Goal: Task Accomplishment & Management: Use online tool/utility

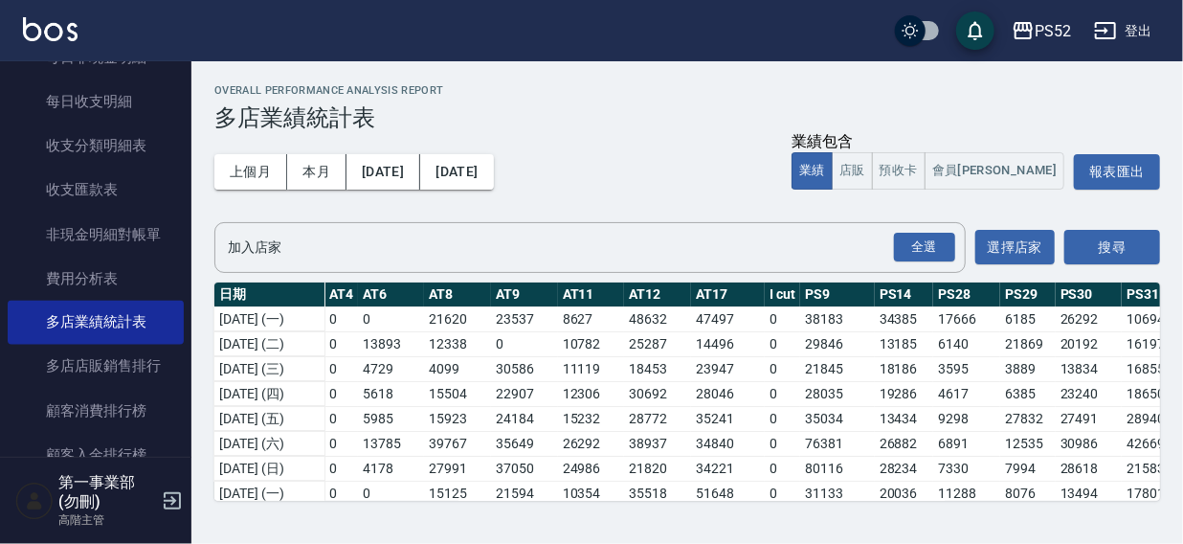
scroll to position [325, 1510]
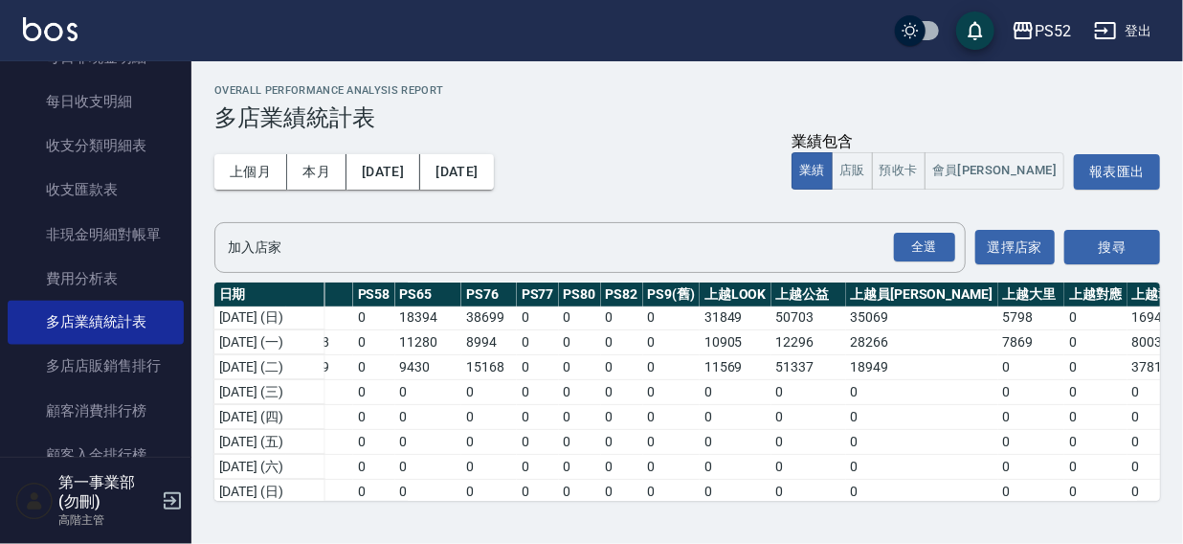
drag, startPoint x: 693, startPoint y: 35, endPoint x: 746, endPoint y: 34, distance: 52.7
click at [694, 35] on div "PS52 登出" at bounding box center [591, 30] width 1183 height 61
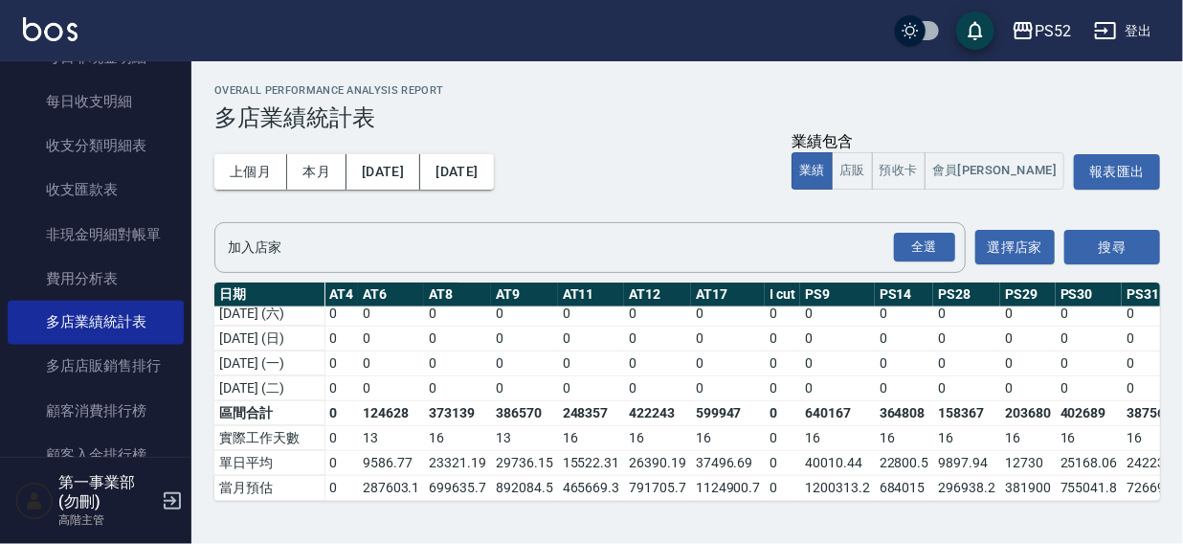
scroll to position [662, 819]
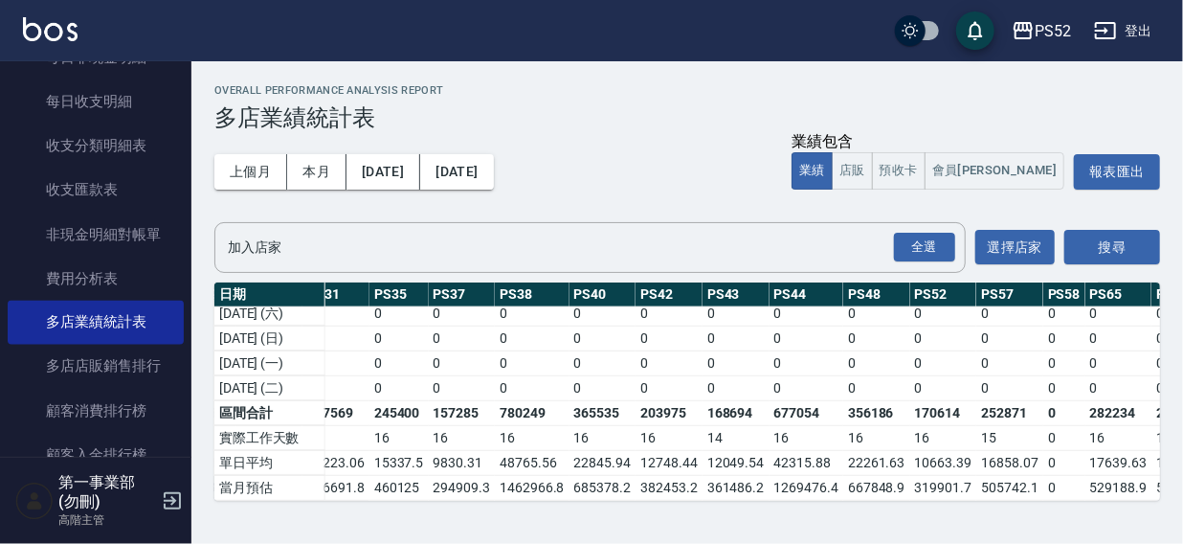
click at [751, 29] on div "PS52 登出" at bounding box center [591, 30] width 1183 height 61
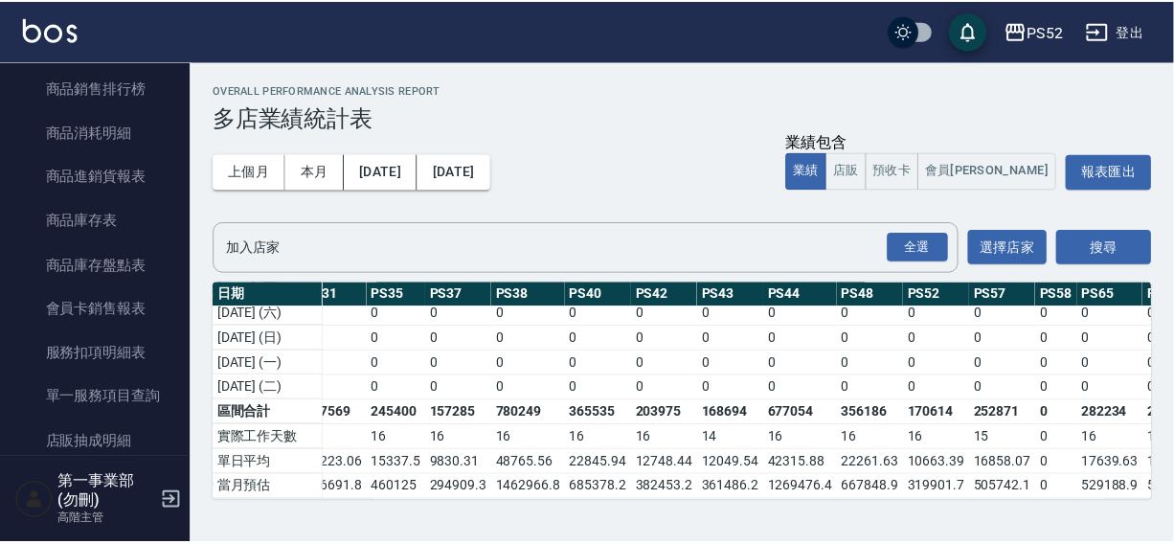
scroll to position [949, 0]
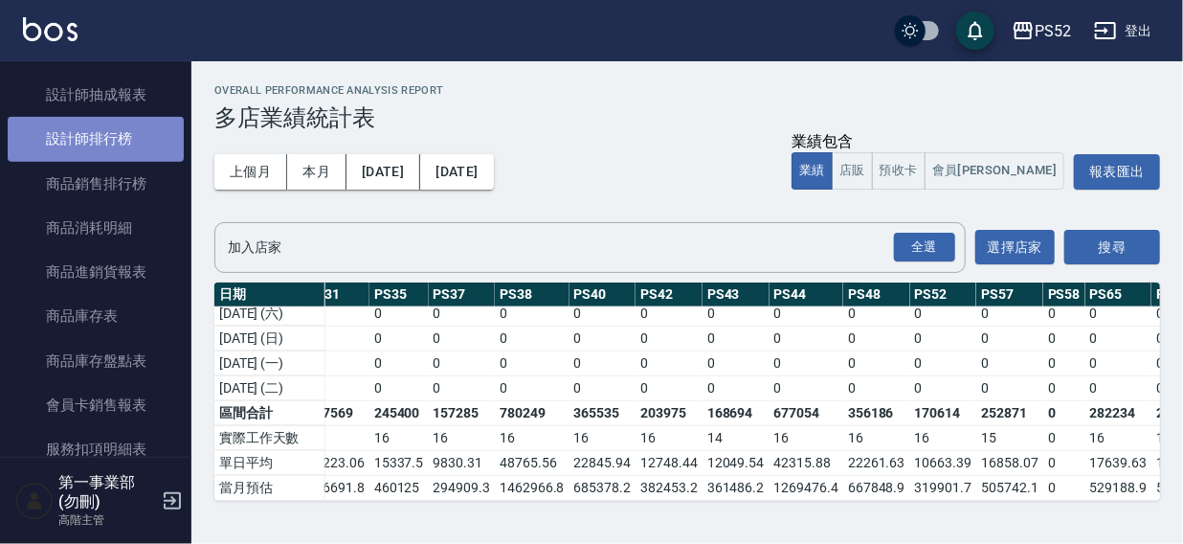
click at [100, 141] on link "設計師排行榜" at bounding box center [96, 139] width 176 height 44
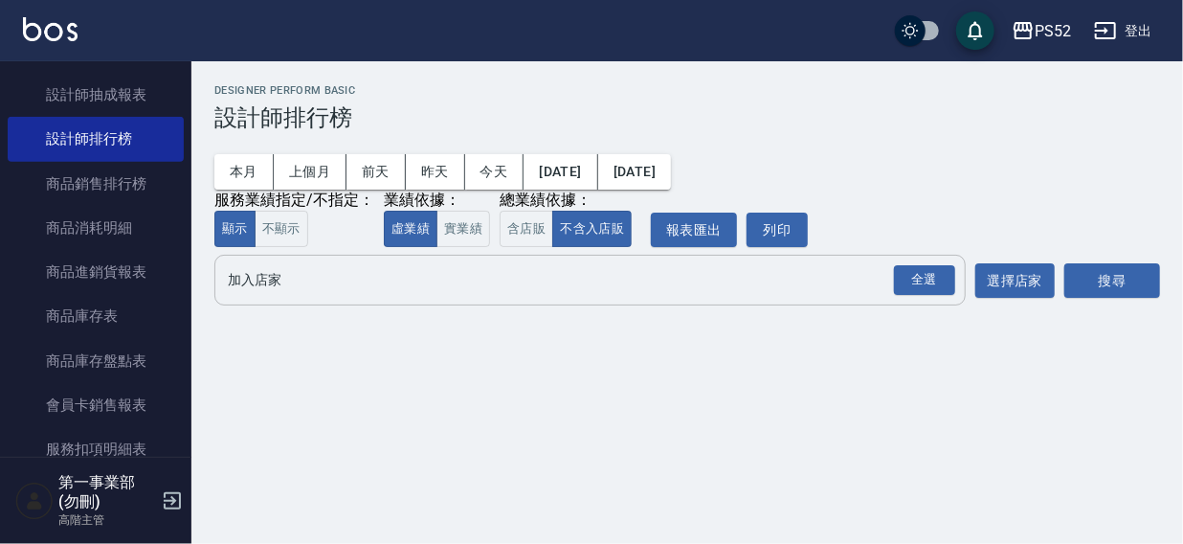
click at [236, 277] on input "加入店家" at bounding box center [576, 280] width 706 height 34
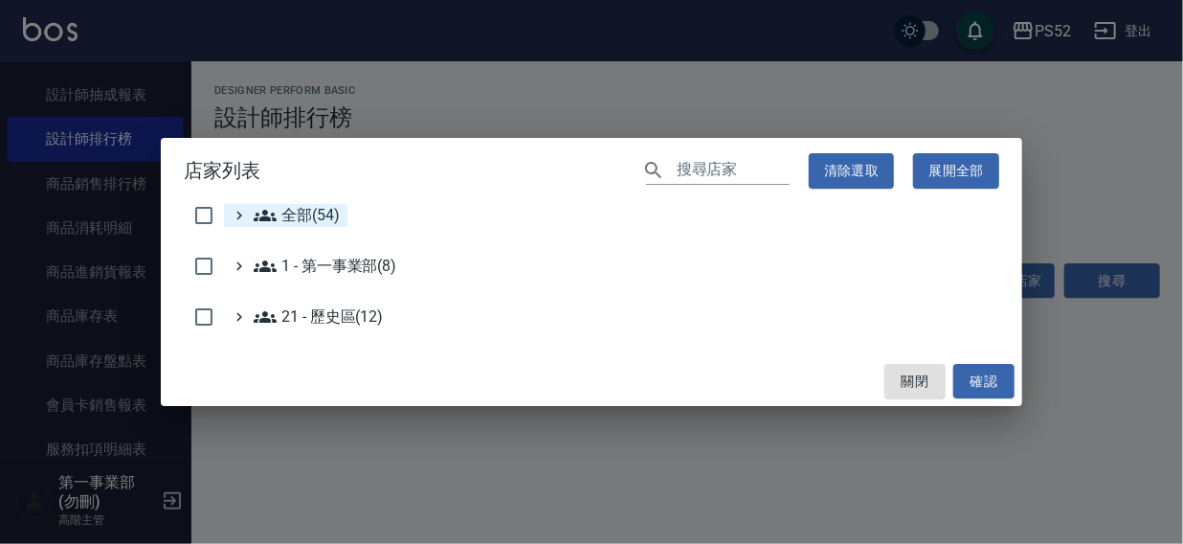
click at [281, 220] on span "全部(54)" at bounding box center [297, 215] width 86 height 23
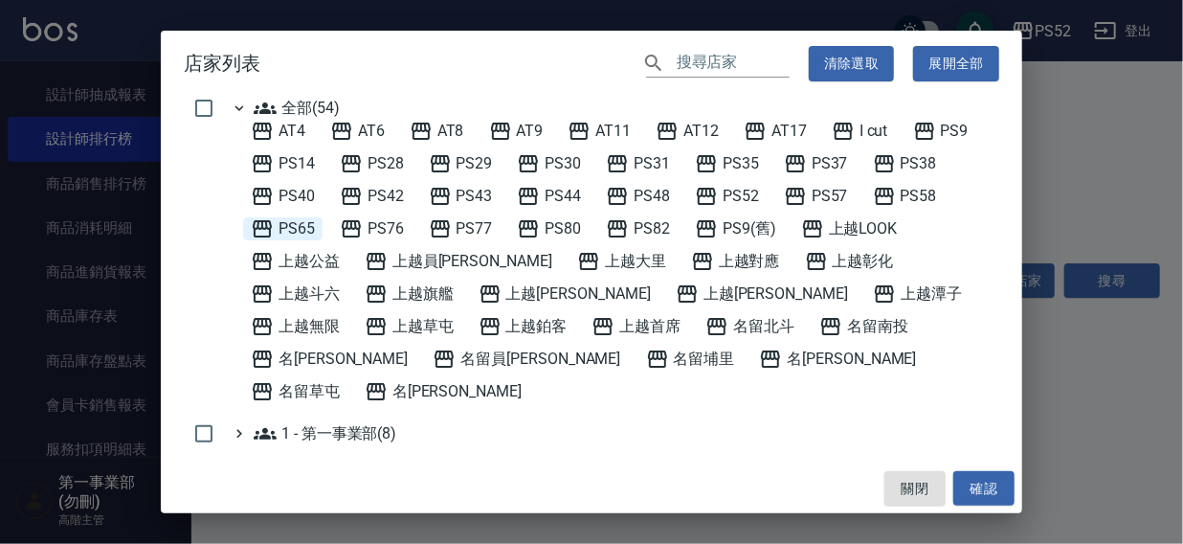
click at [310, 225] on span "PS65" at bounding box center [283, 228] width 64 height 23
click at [973, 482] on button "確認" at bounding box center [983, 488] width 61 height 35
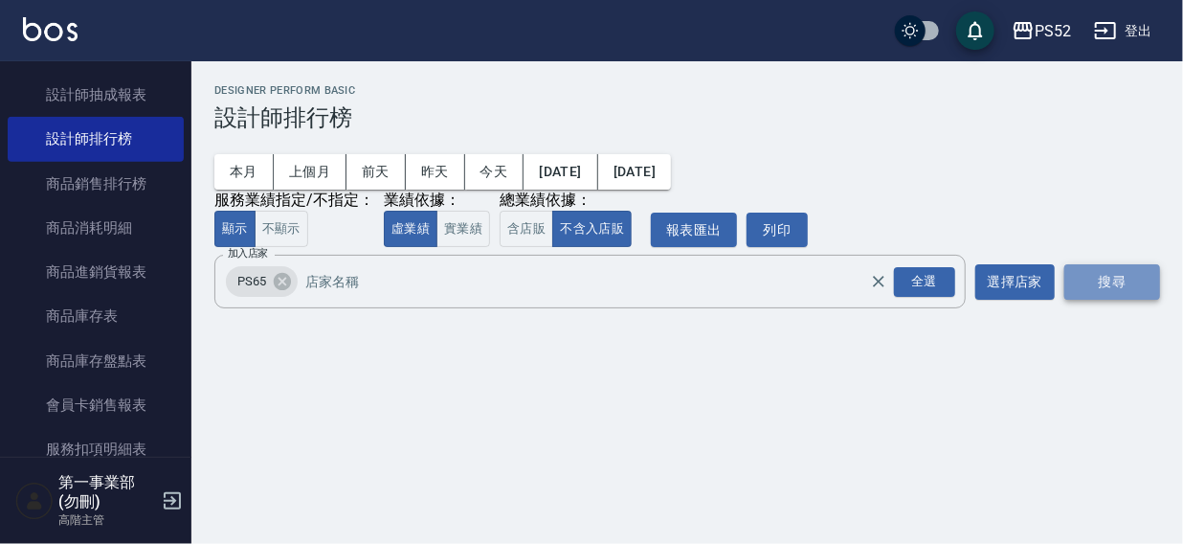
click at [1109, 279] on button "搜尋" at bounding box center [1113, 281] width 96 height 35
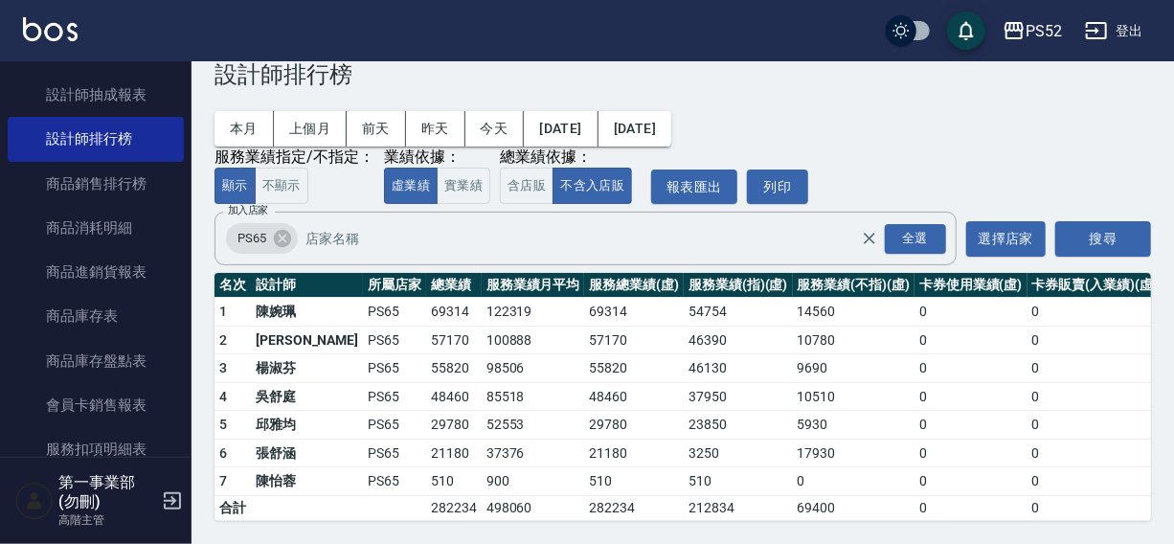
scroll to position [57, 0]
click at [278, 230] on icon at bounding box center [282, 238] width 17 height 17
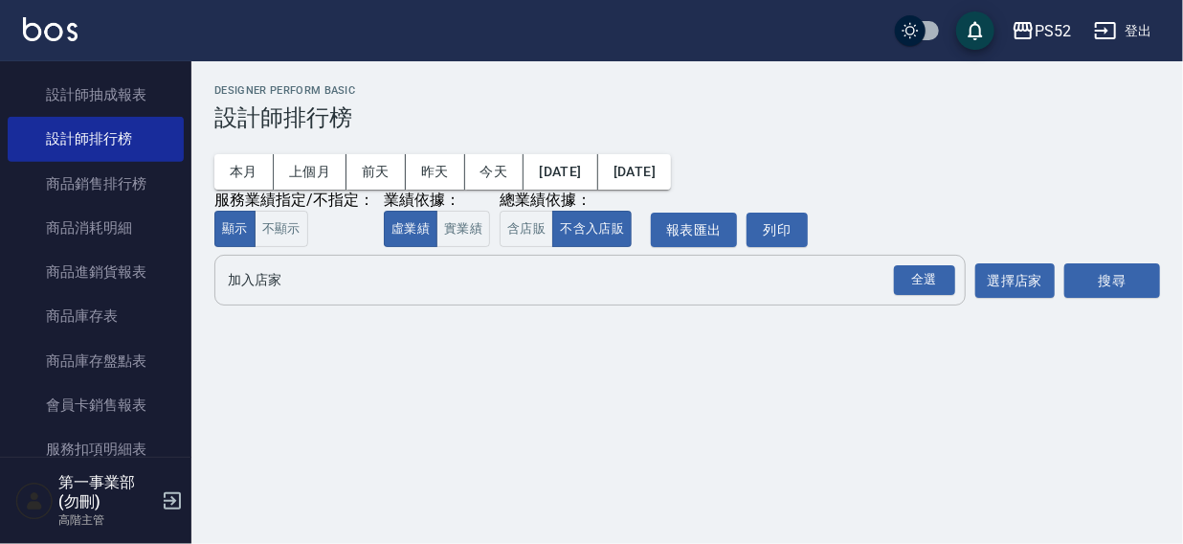
click at [258, 279] on input "加入店家" at bounding box center [576, 280] width 706 height 34
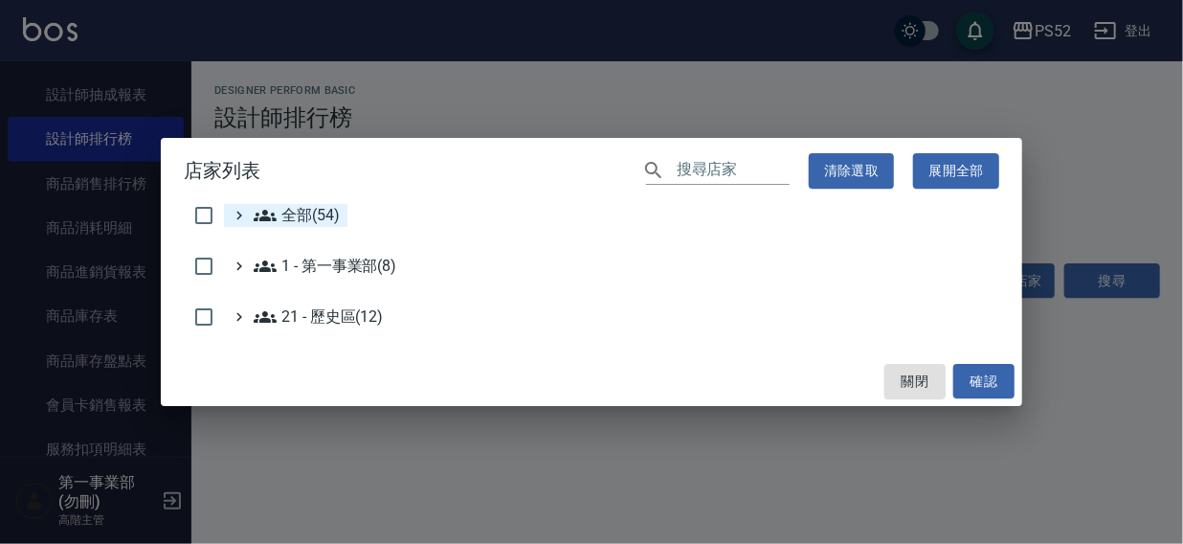
click at [313, 213] on span "全部(54)" at bounding box center [297, 215] width 86 height 23
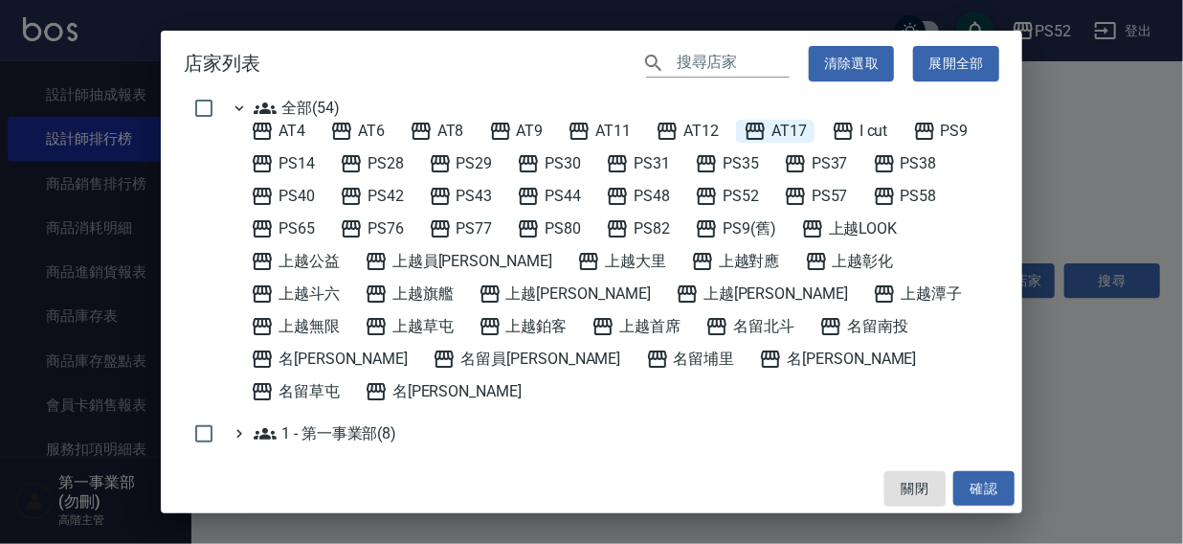
click at [790, 131] on span "AT17" at bounding box center [775, 131] width 63 height 23
click at [989, 482] on button "確認" at bounding box center [983, 488] width 61 height 35
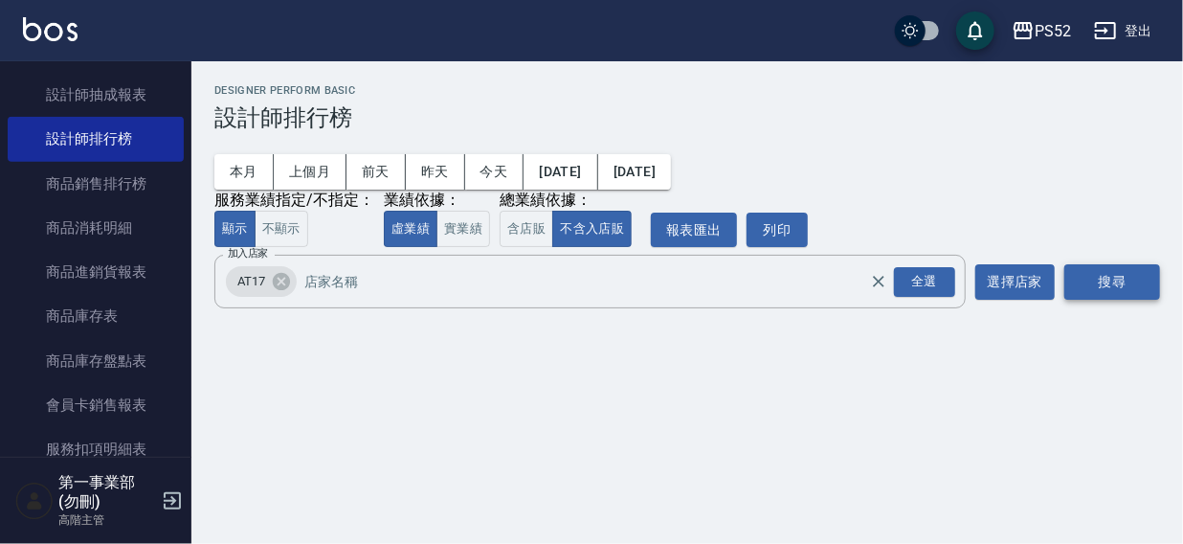
click at [1094, 281] on button "搜尋" at bounding box center [1113, 281] width 96 height 35
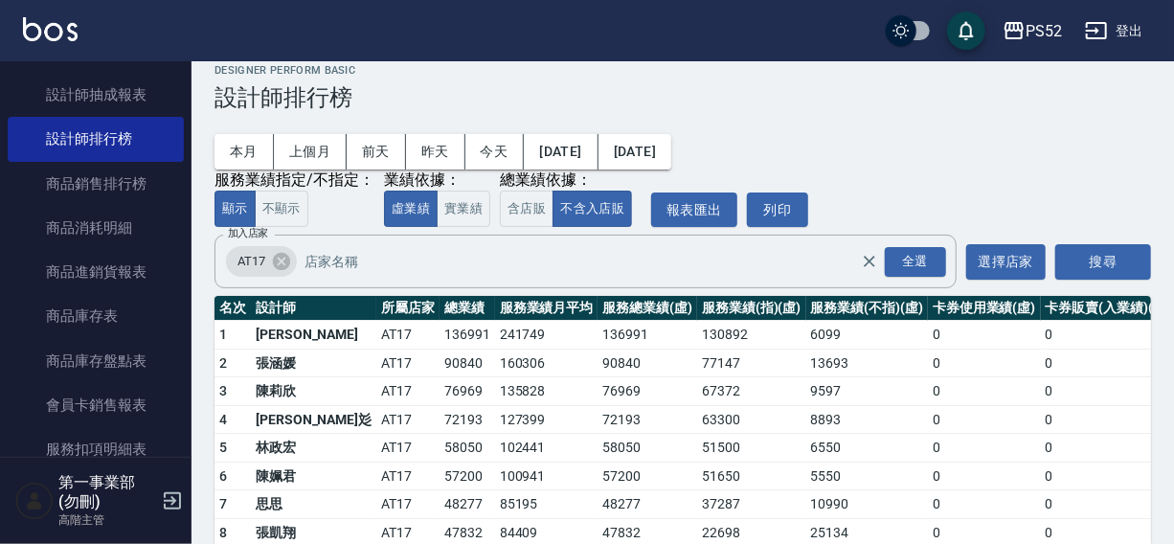
scroll to position [86, 0]
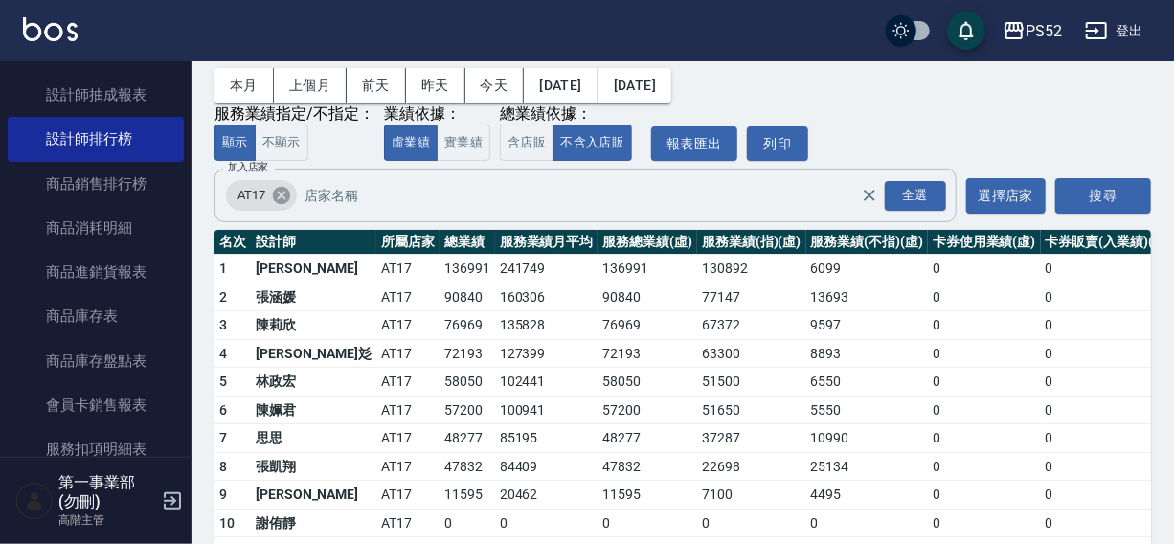
click at [271, 195] on icon at bounding box center [281, 195] width 21 height 21
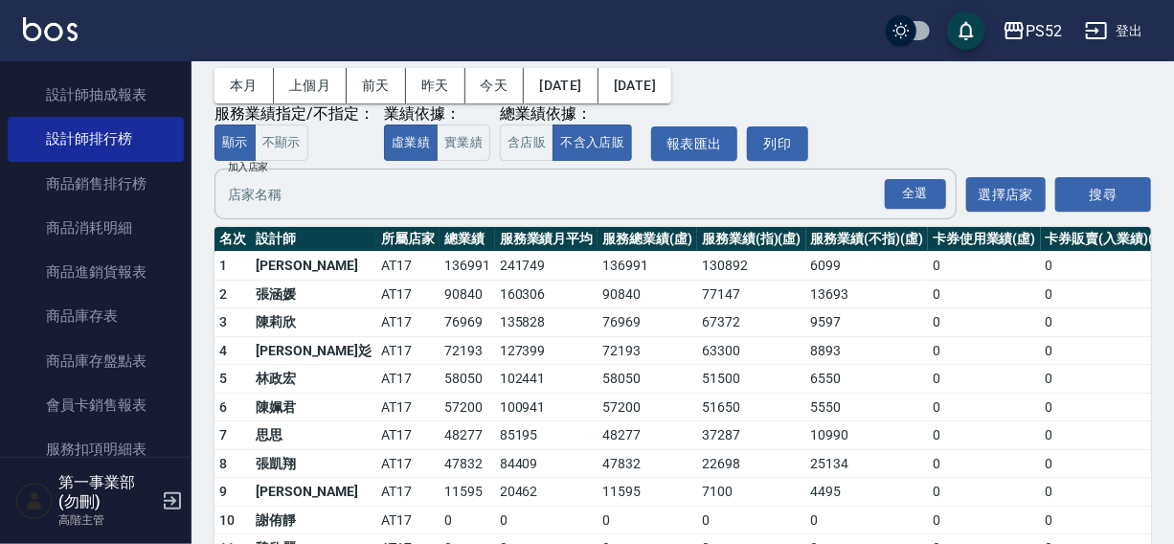
scroll to position [0, 0]
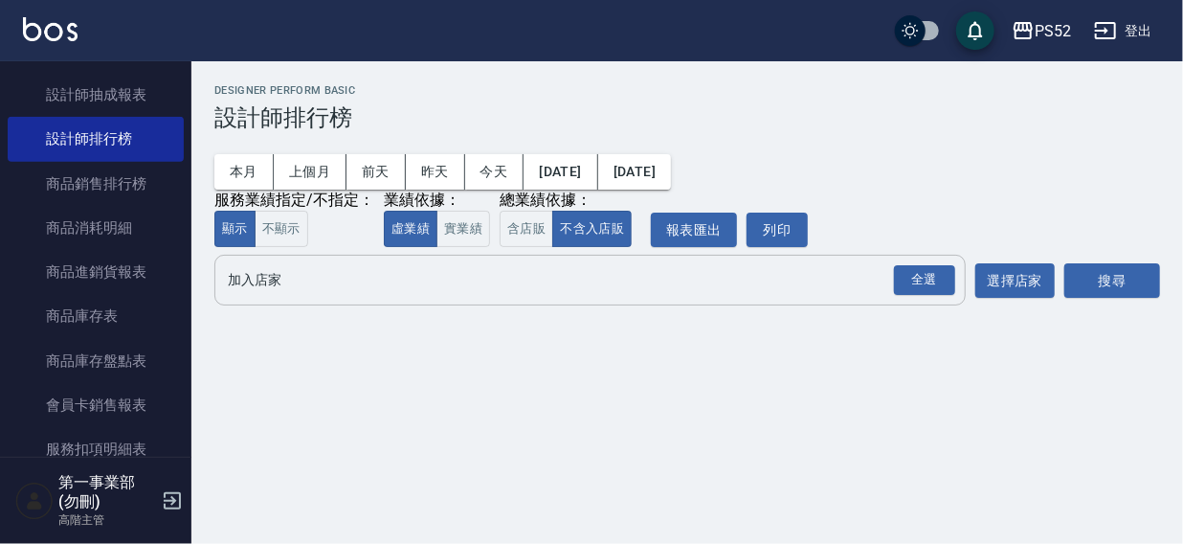
click at [260, 276] on input "加入店家" at bounding box center [576, 280] width 706 height 34
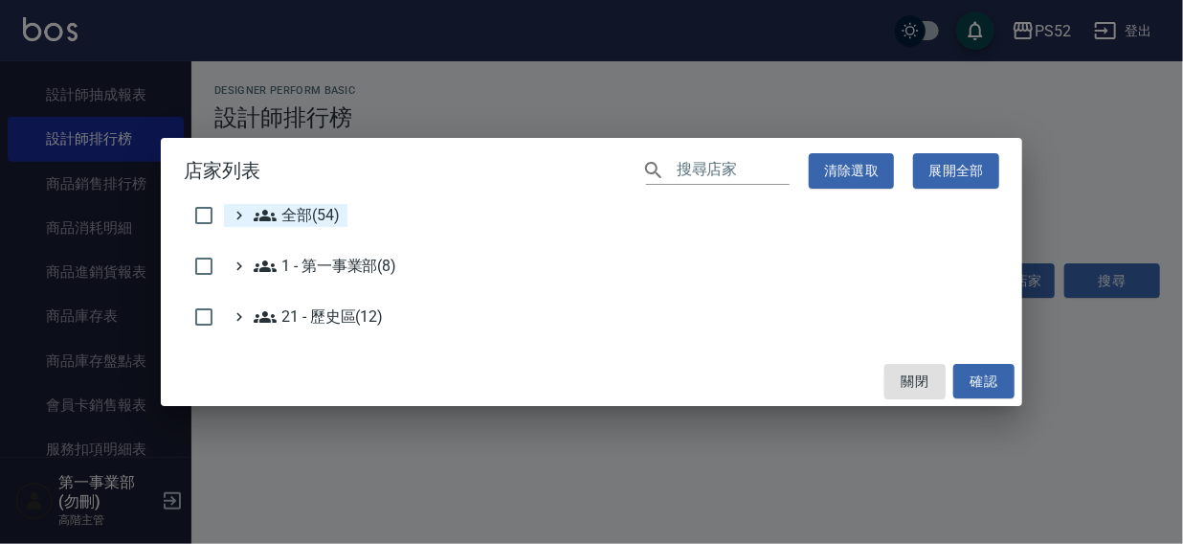
click at [291, 223] on span "全部(54)" at bounding box center [297, 215] width 86 height 23
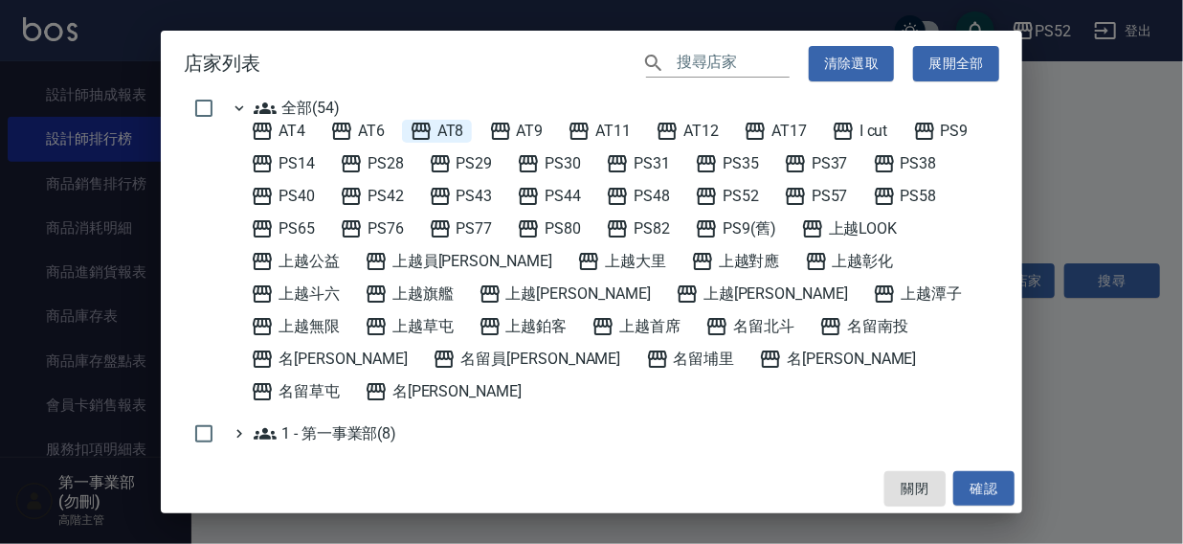
click at [462, 132] on span "AT8" at bounding box center [437, 131] width 55 height 23
click at [976, 487] on button "確認" at bounding box center [983, 488] width 61 height 35
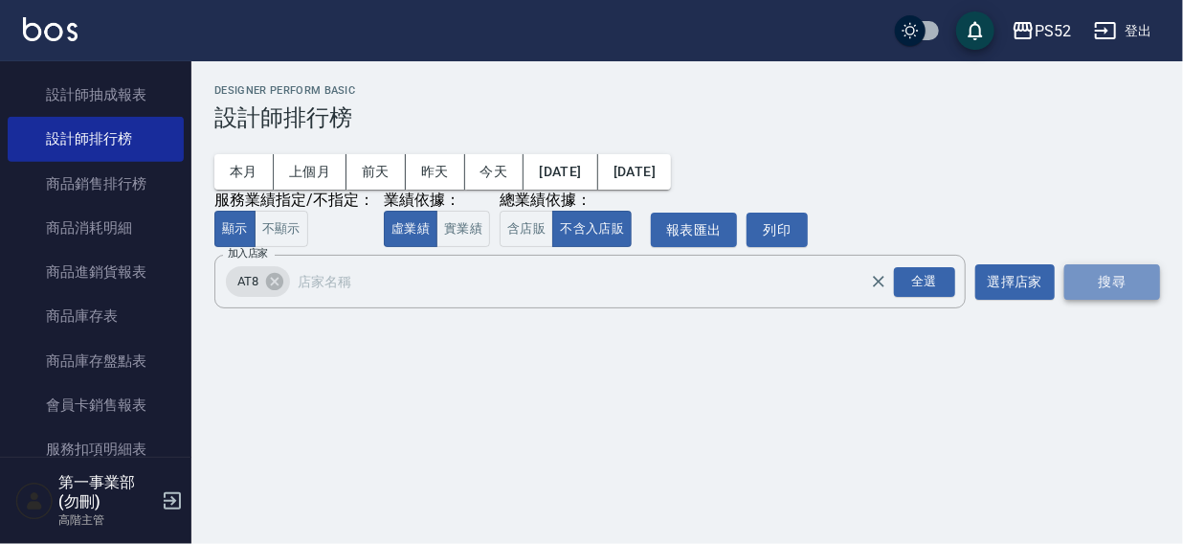
click at [1100, 280] on button "搜尋" at bounding box center [1113, 281] width 96 height 35
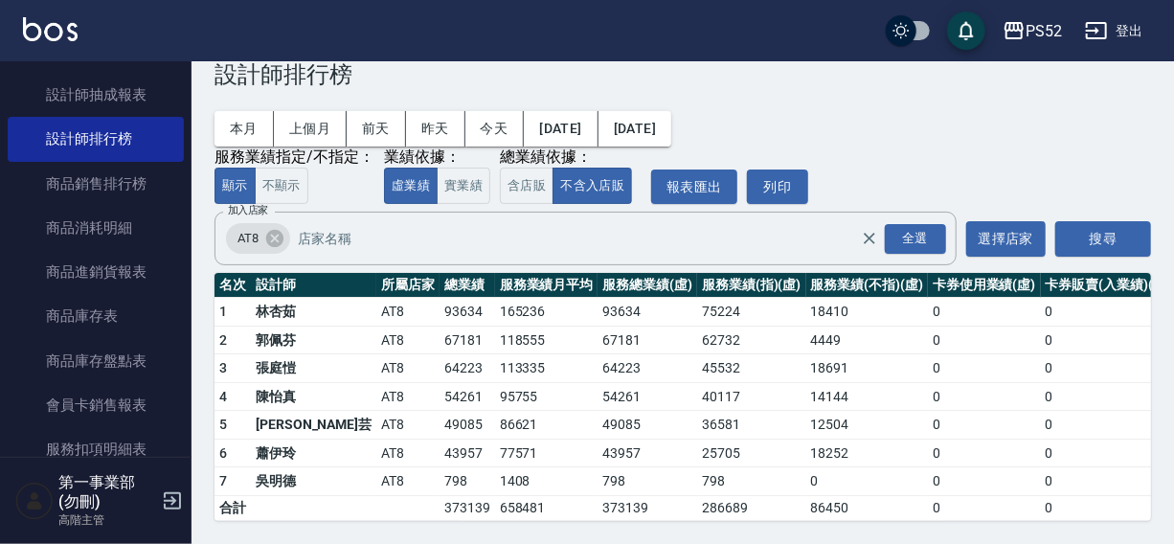
scroll to position [57, 0]
click at [276, 228] on icon at bounding box center [274, 238] width 21 height 21
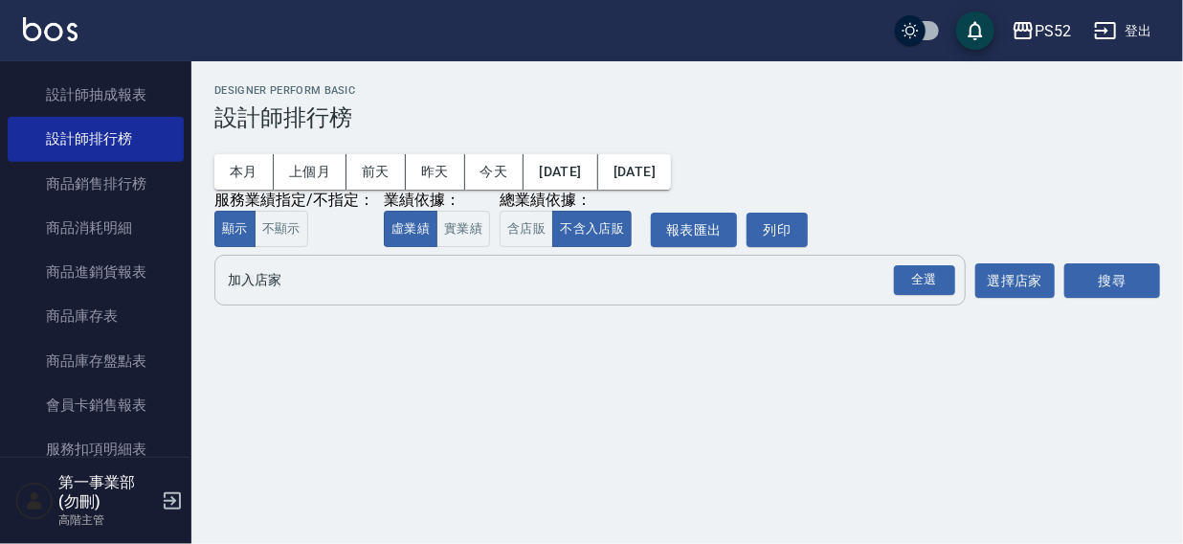
click at [250, 288] on input "加入店家" at bounding box center [576, 280] width 706 height 34
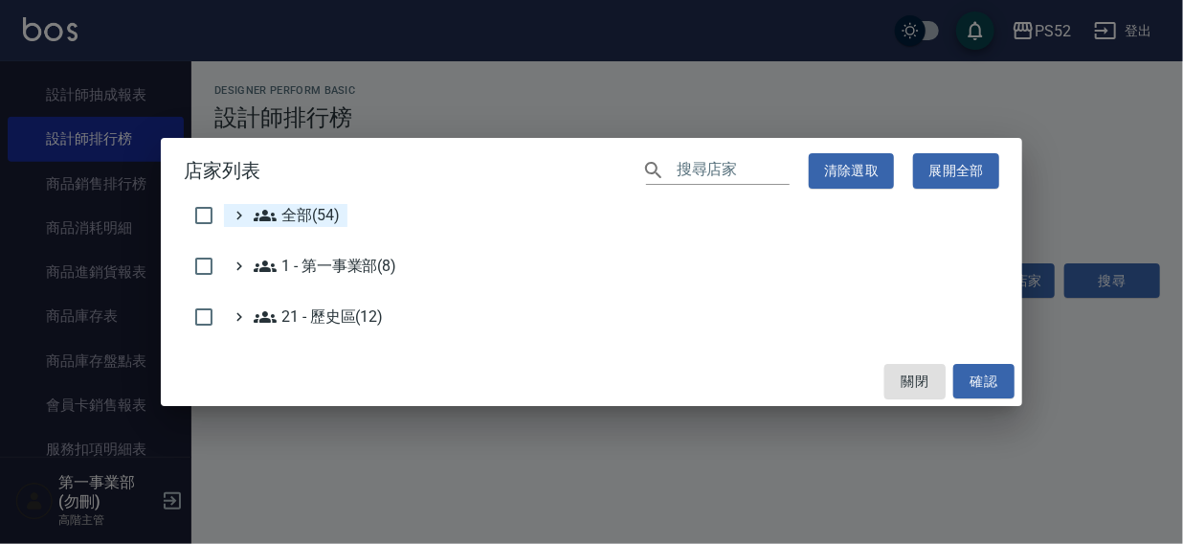
click at [283, 213] on span "全部(54)" at bounding box center [297, 215] width 86 height 23
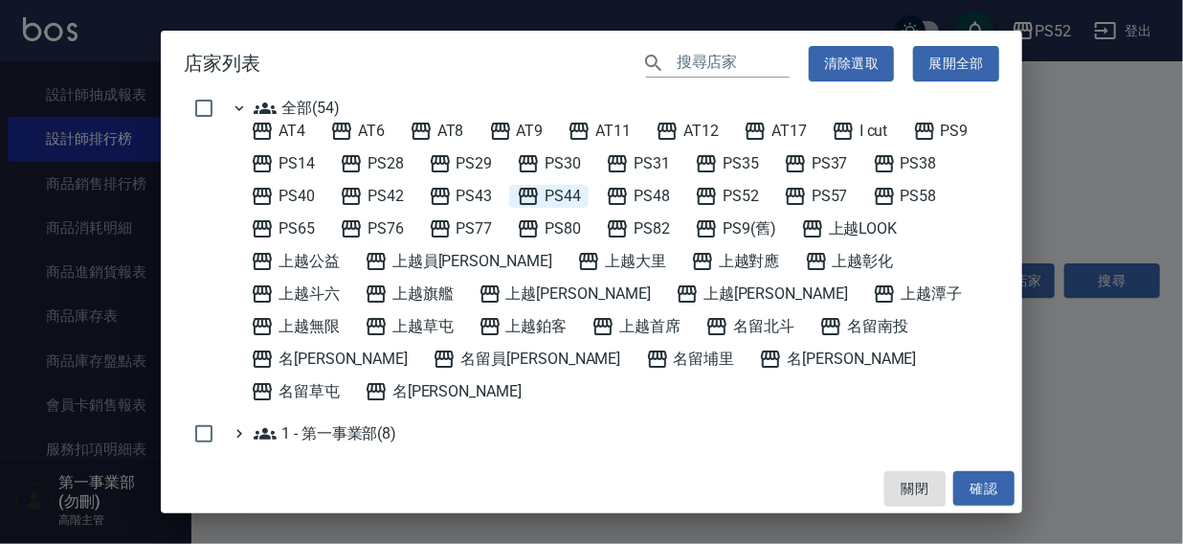
click at [567, 194] on span "PS44" at bounding box center [549, 196] width 64 height 23
drag, startPoint x: 982, startPoint y: 496, endPoint x: 1016, endPoint y: 416, distance: 86.2
click at [981, 496] on button "確認" at bounding box center [983, 488] width 61 height 35
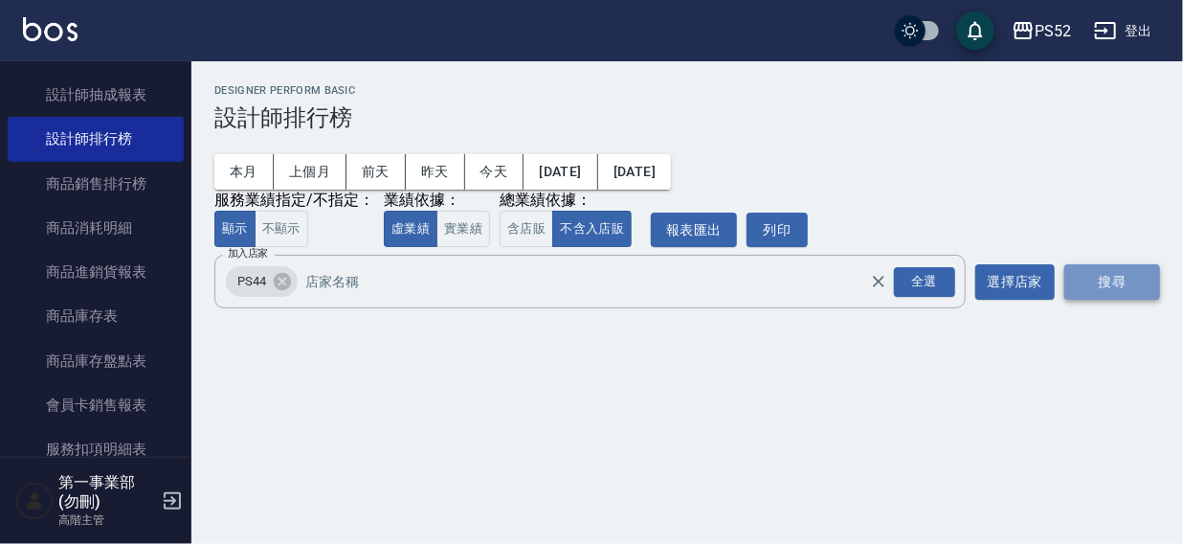
click at [1103, 287] on button "搜尋" at bounding box center [1113, 281] width 96 height 35
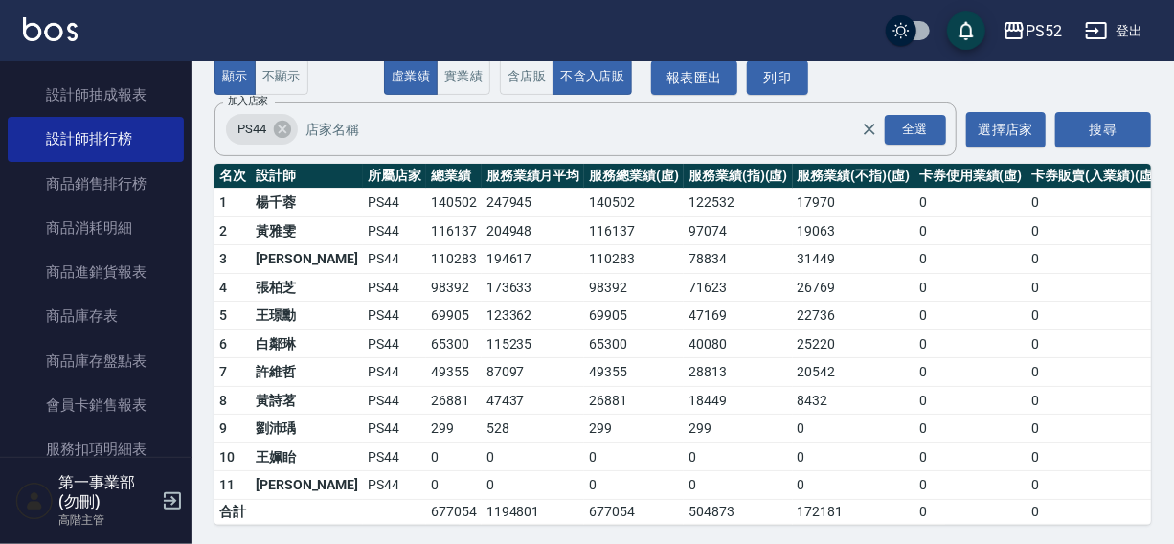
scroll to position [170, 0]
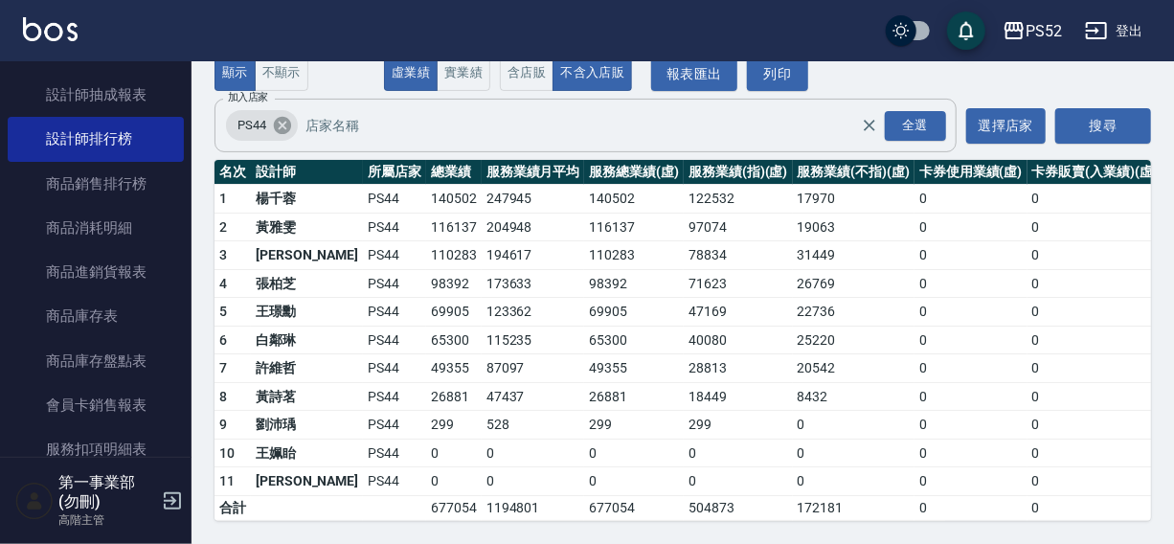
click at [287, 117] on icon at bounding box center [282, 125] width 17 height 17
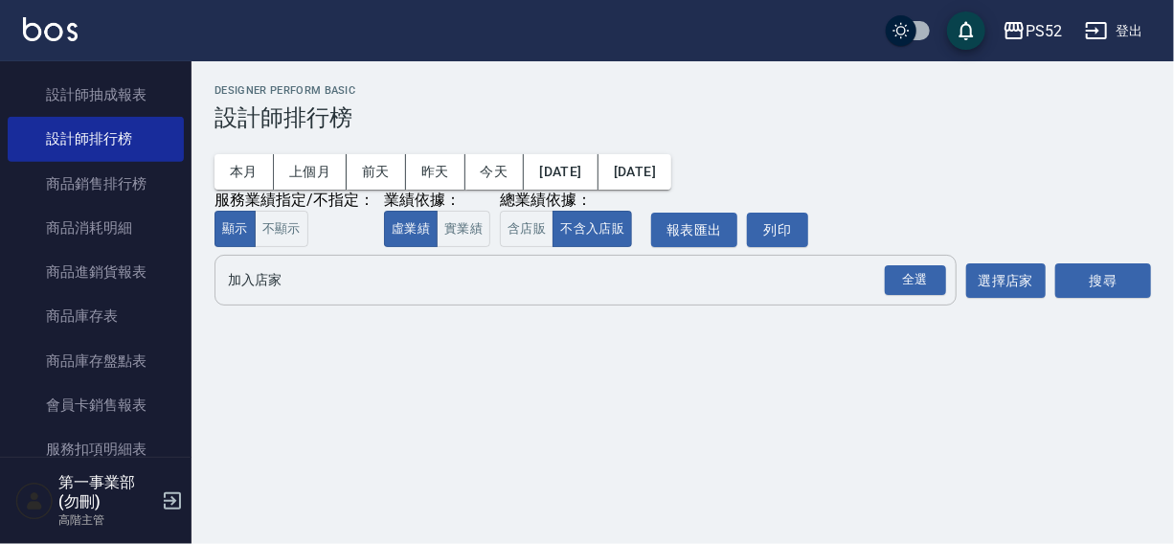
scroll to position [0, 0]
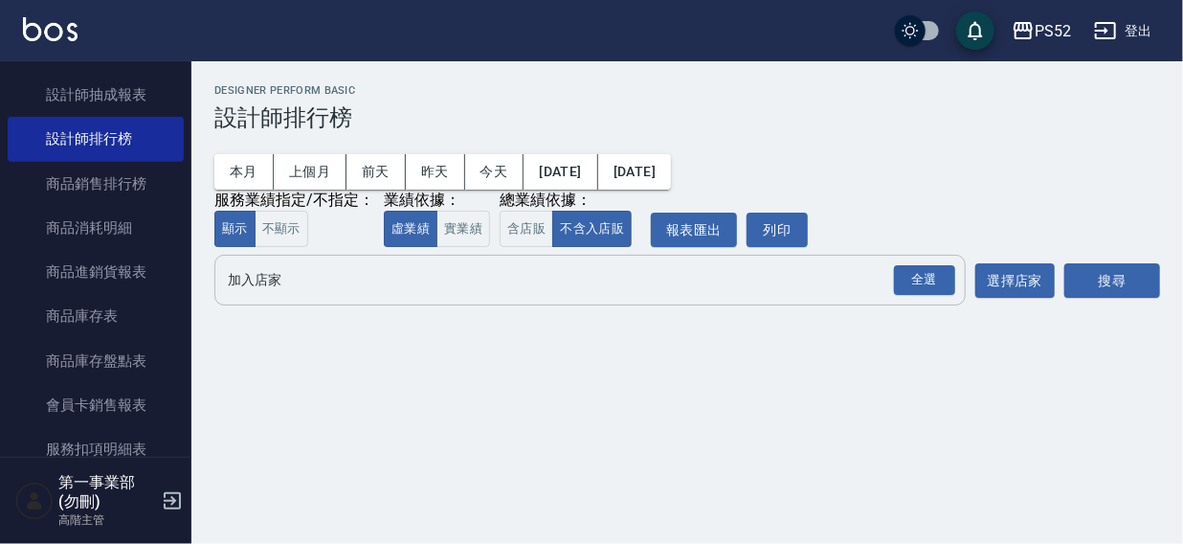
click at [278, 281] on input "加入店家" at bounding box center [576, 280] width 706 height 34
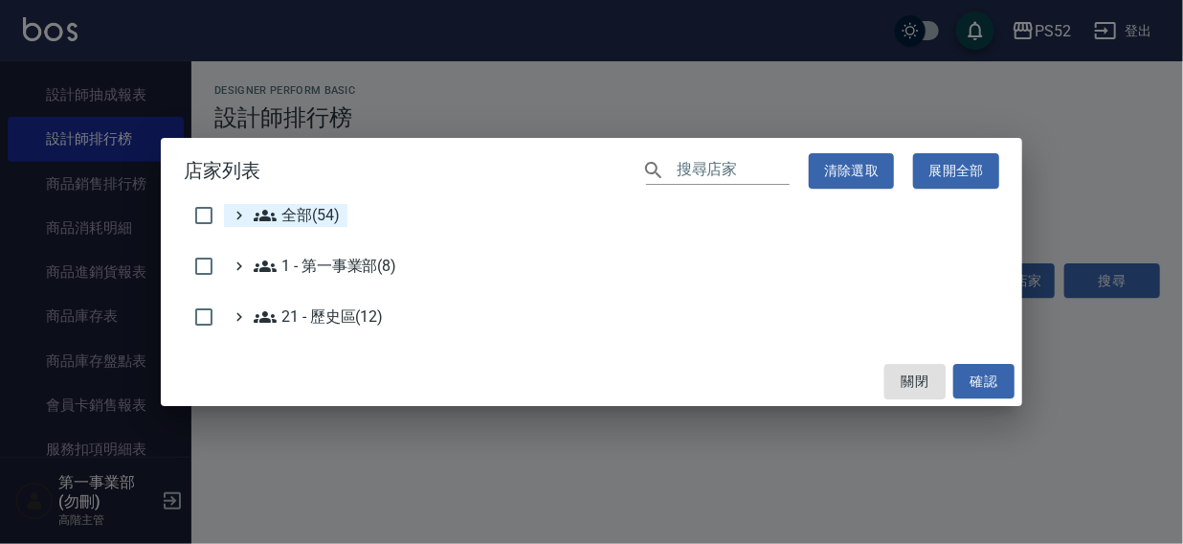
click at [313, 209] on span "全部(54)" at bounding box center [297, 215] width 86 height 23
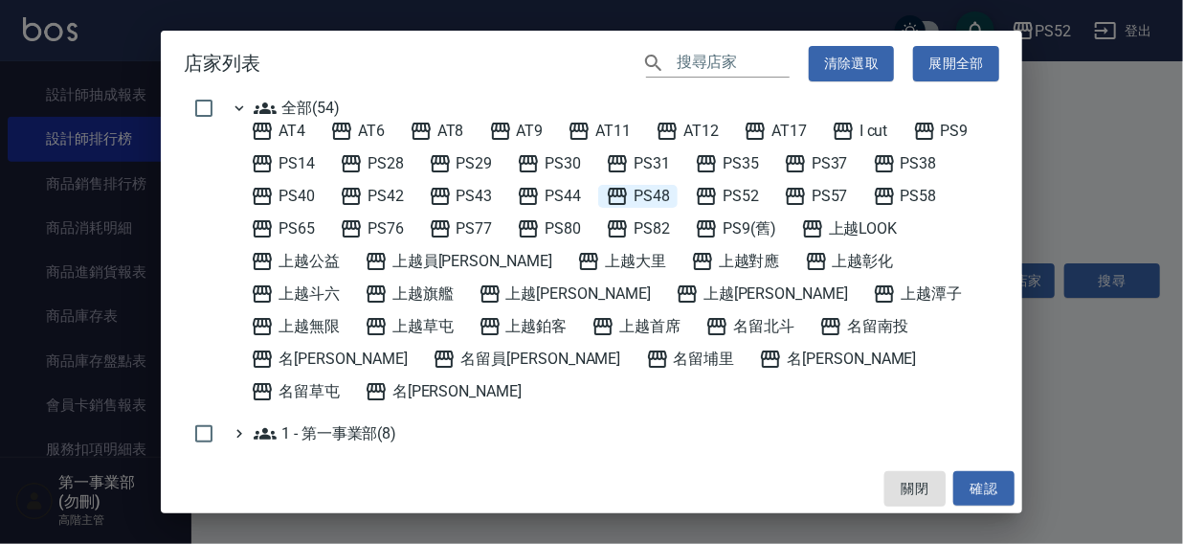
click at [664, 191] on span "PS48" at bounding box center [638, 196] width 64 height 23
drag, startPoint x: 965, startPoint y: 494, endPoint x: 1001, endPoint y: 435, distance: 69.6
click at [966, 494] on button "確認" at bounding box center [983, 488] width 61 height 35
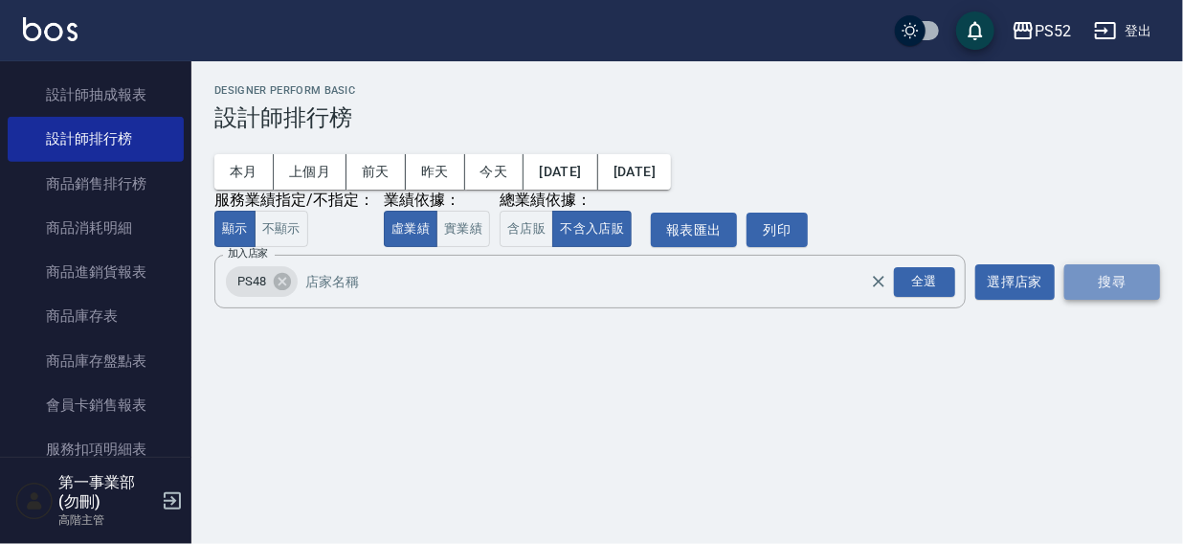
click at [1091, 275] on button "搜尋" at bounding box center [1113, 281] width 96 height 35
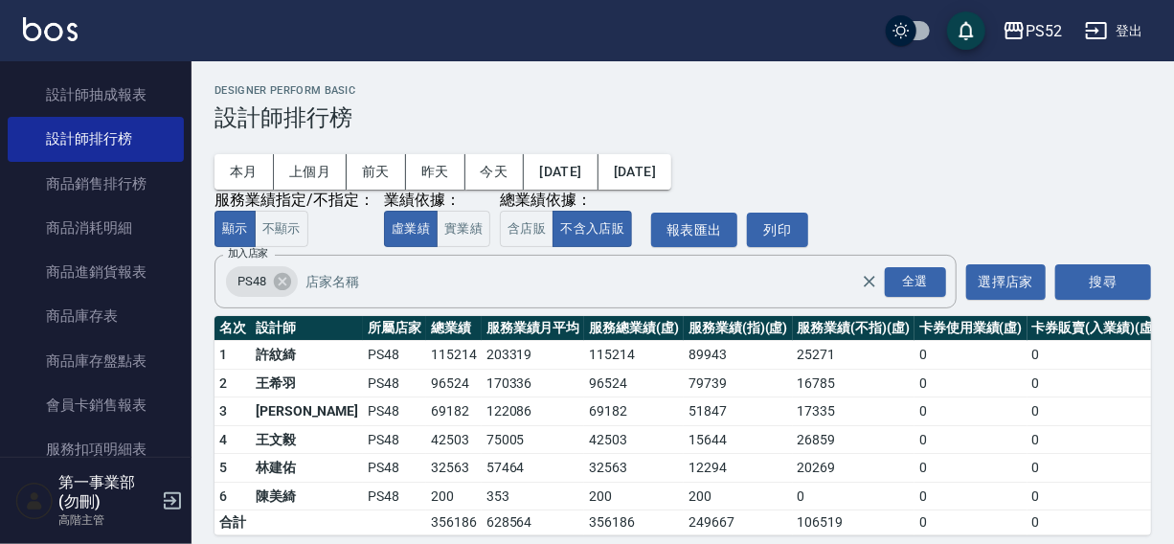
scroll to position [29, 0]
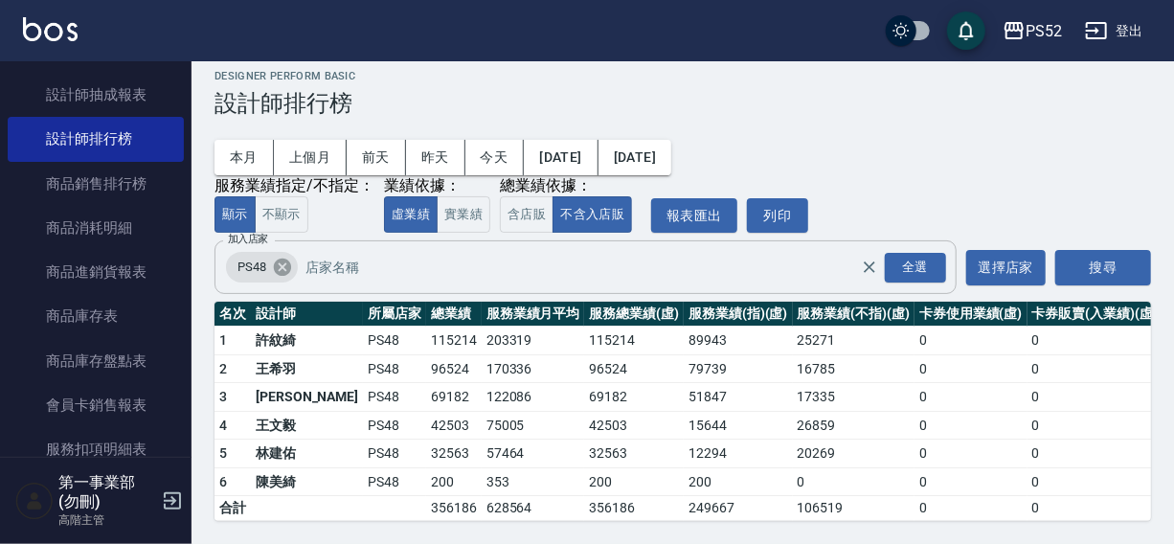
click at [279, 258] on icon at bounding box center [282, 266] width 17 height 17
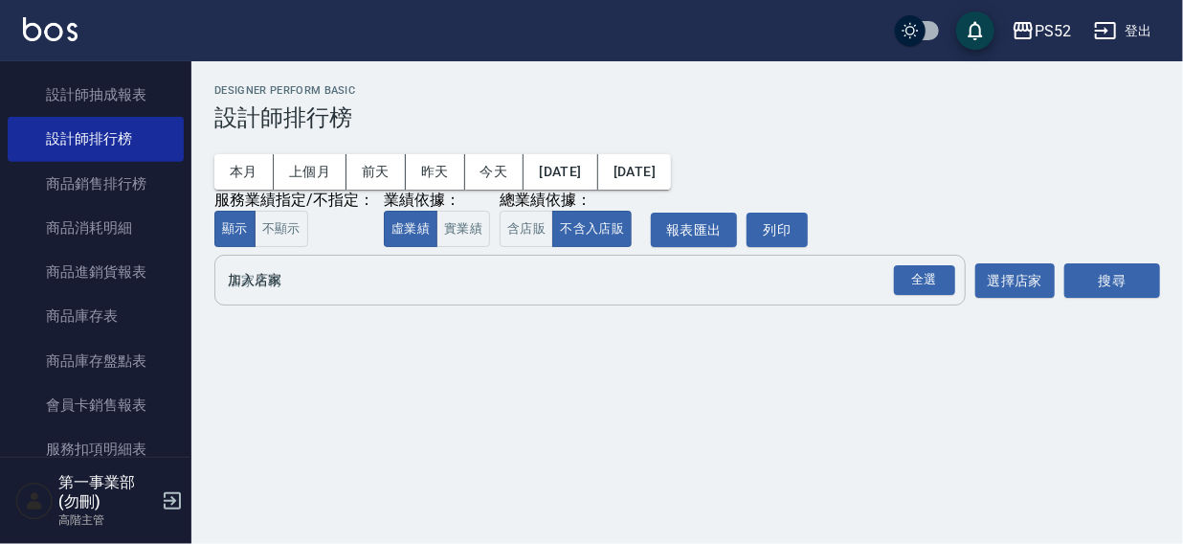
click at [278, 286] on input "加入店家" at bounding box center [576, 280] width 706 height 34
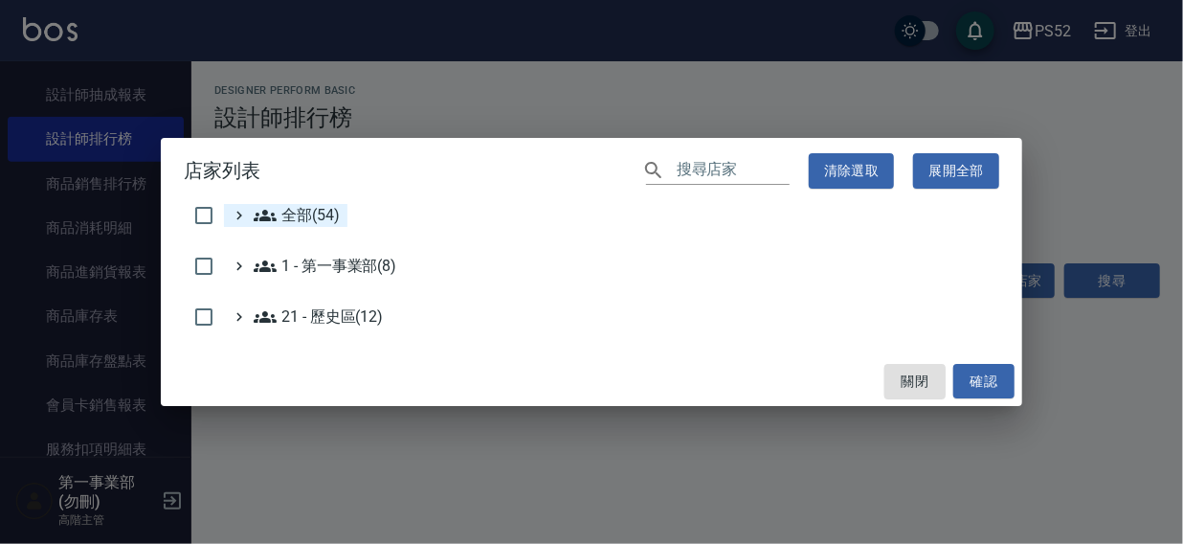
click at [303, 211] on span "全部(54)" at bounding box center [297, 215] width 86 height 23
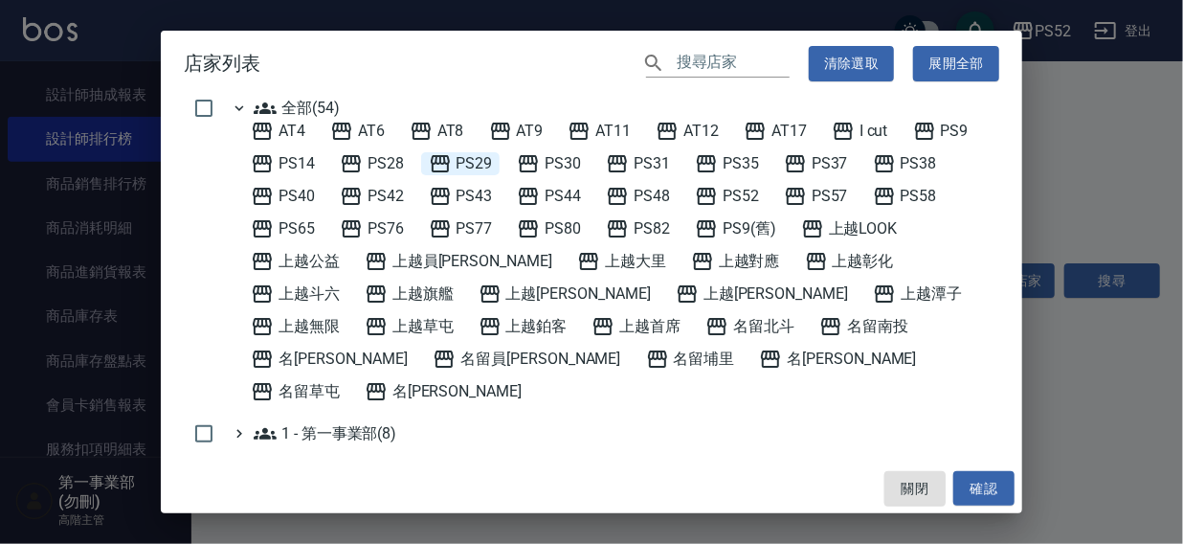
click at [460, 159] on span "PS29" at bounding box center [461, 163] width 64 height 23
click at [969, 496] on button "確認" at bounding box center [983, 488] width 61 height 35
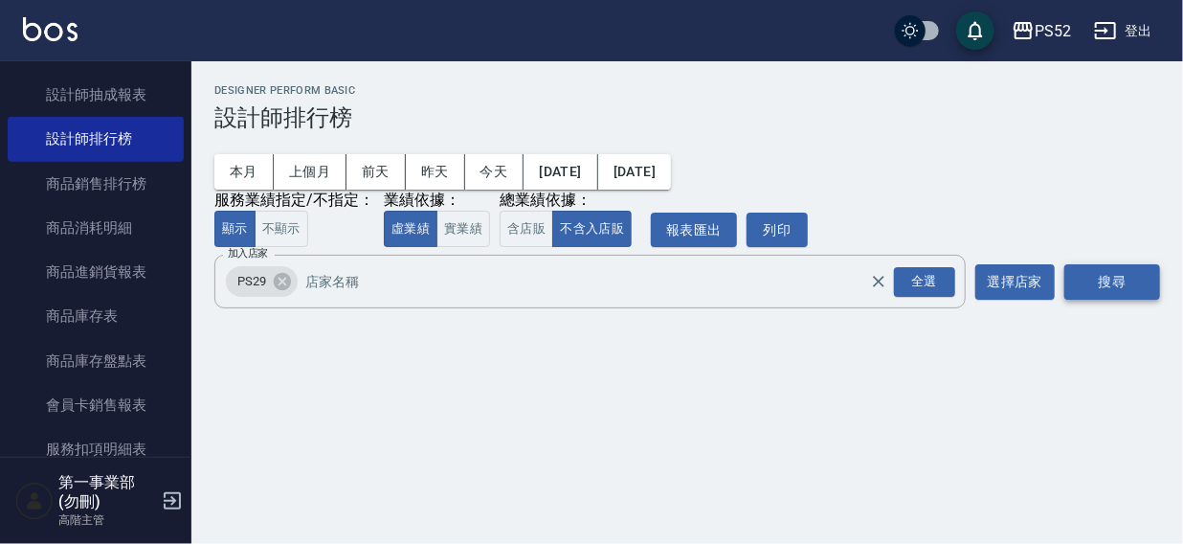
click at [1120, 287] on button "搜尋" at bounding box center [1113, 281] width 96 height 35
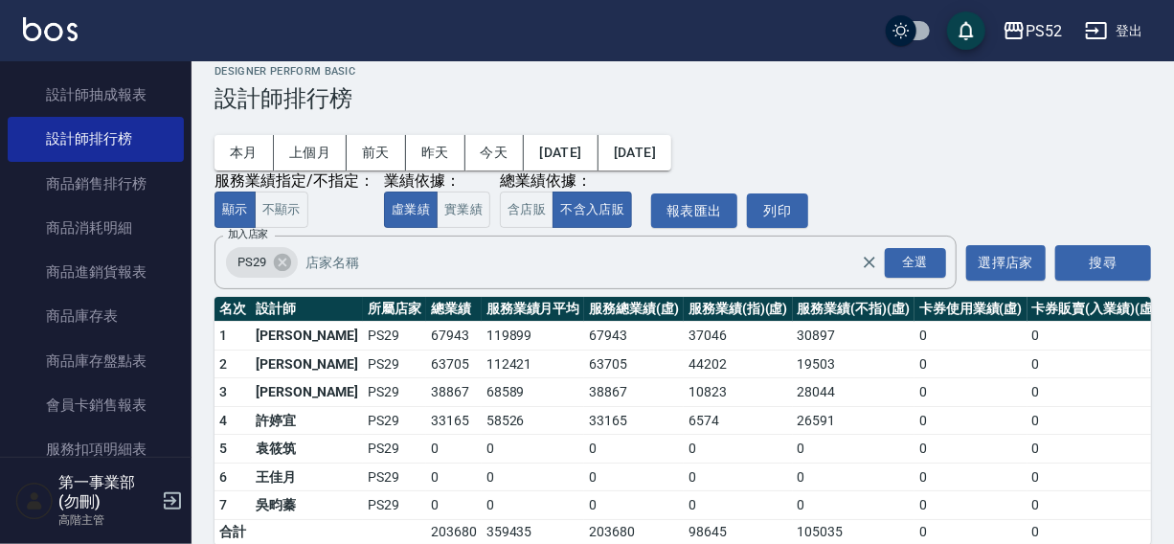
scroll to position [57, 0]
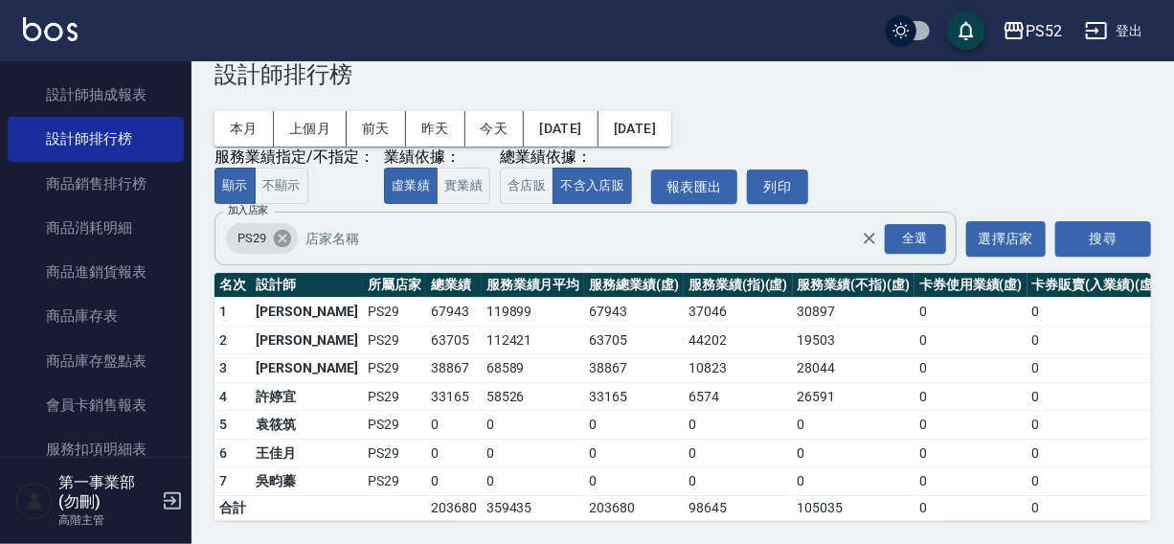
click at [282, 228] on icon at bounding box center [282, 238] width 21 height 21
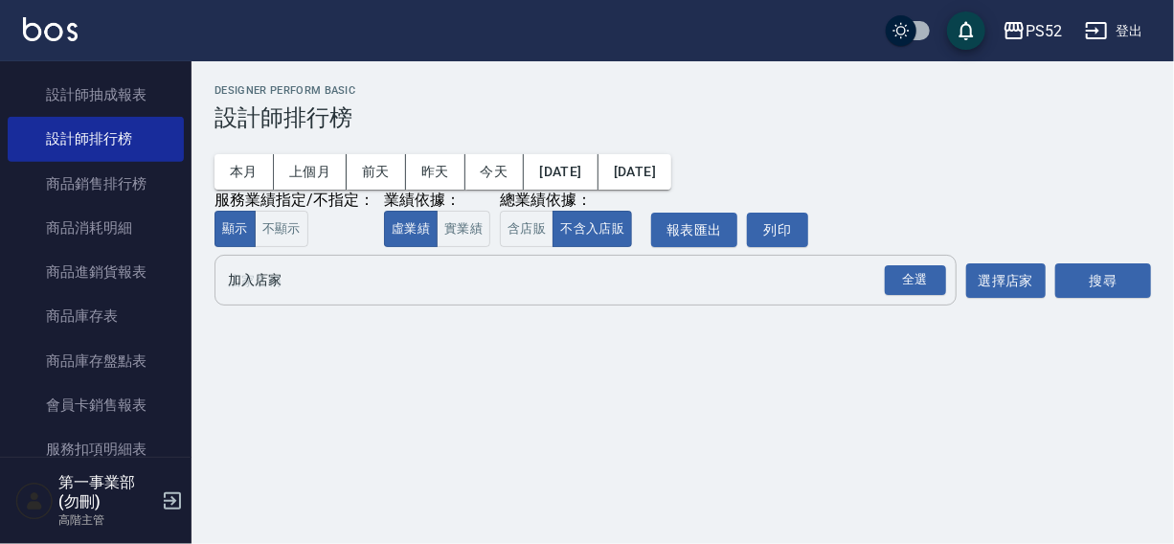
scroll to position [0, 0]
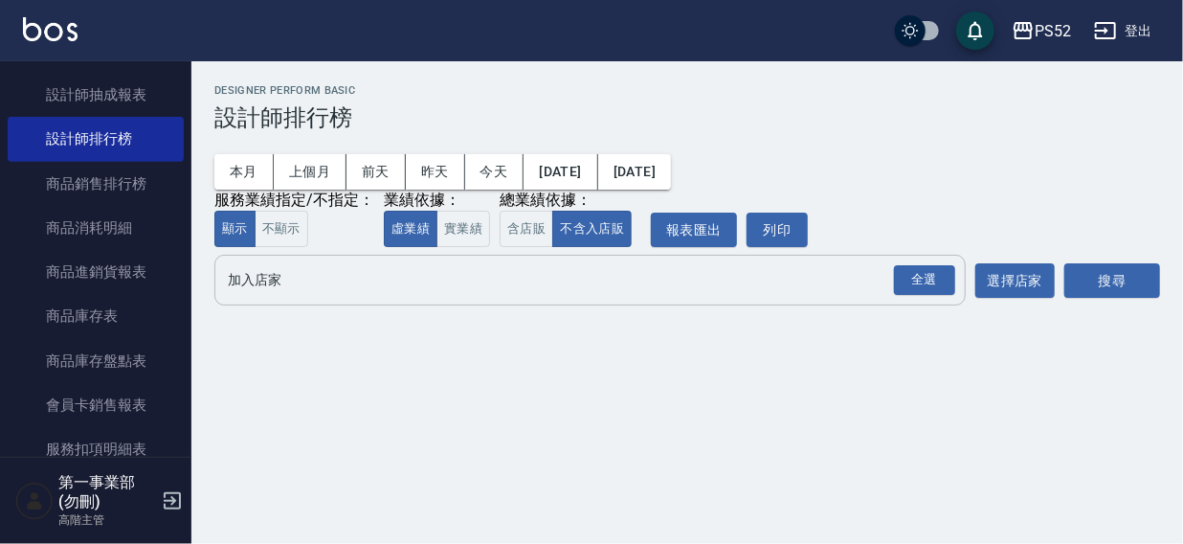
click at [248, 280] on input "加入店家" at bounding box center [576, 280] width 706 height 34
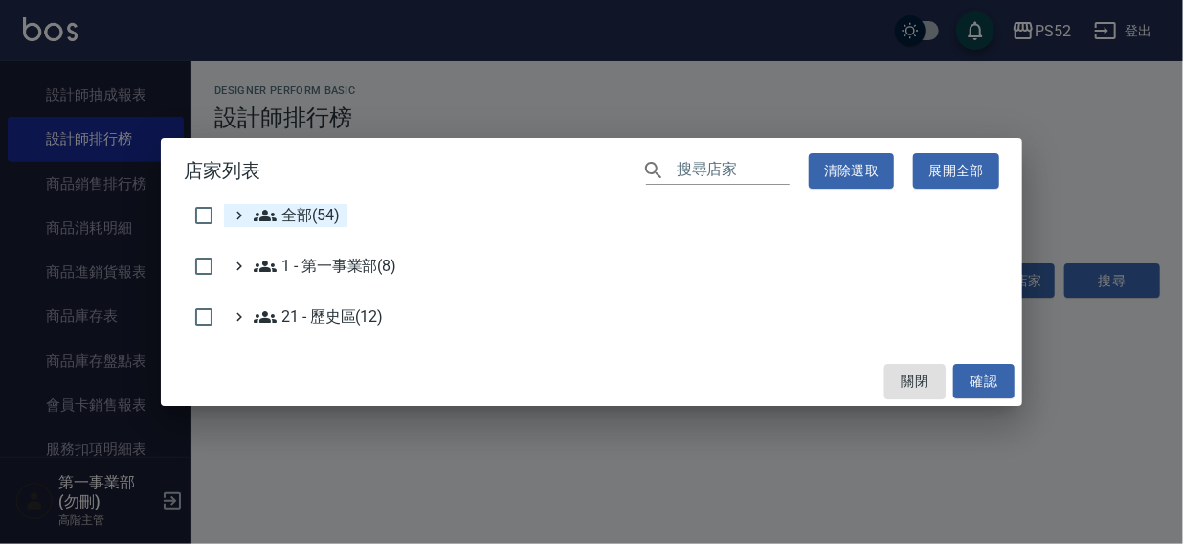
click at [298, 213] on span "全部(54)" at bounding box center [297, 215] width 86 height 23
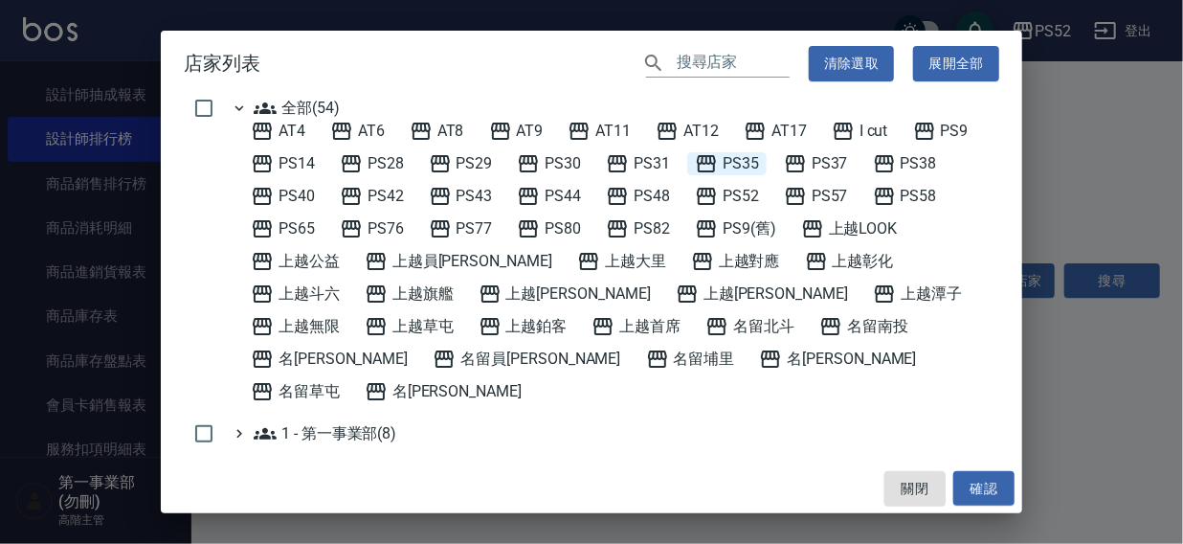
click at [734, 168] on span "PS35" at bounding box center [727, 163] width 64 height 23
click at [983, 487] on button "確認" at bounding box center [983, 488] width 61 height 35
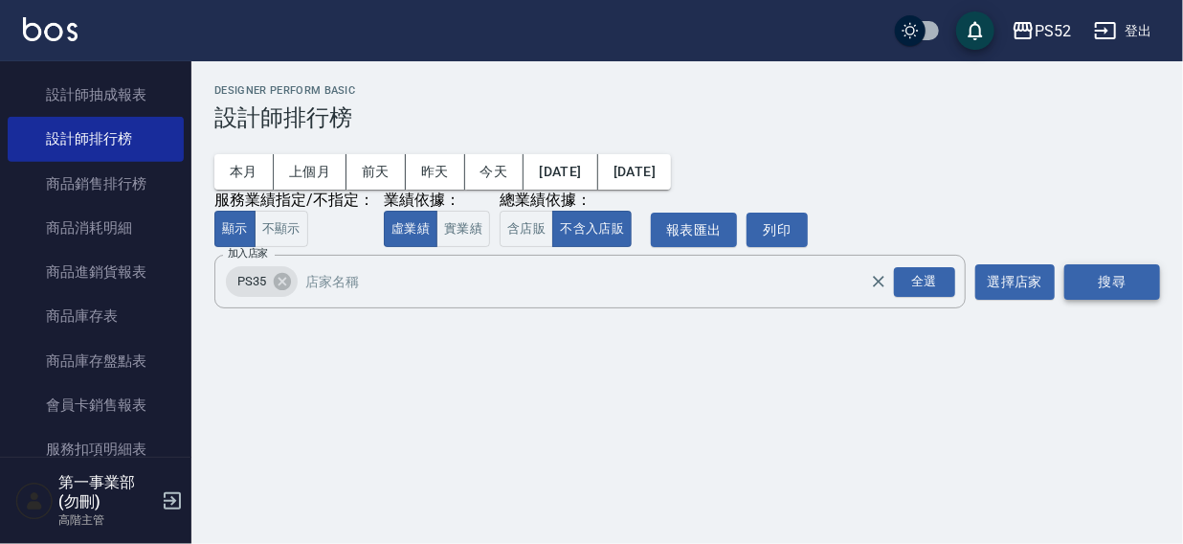
click at [1094, 287] on button "搜尋" at bounding box center [1113, 281] width 96 height 35
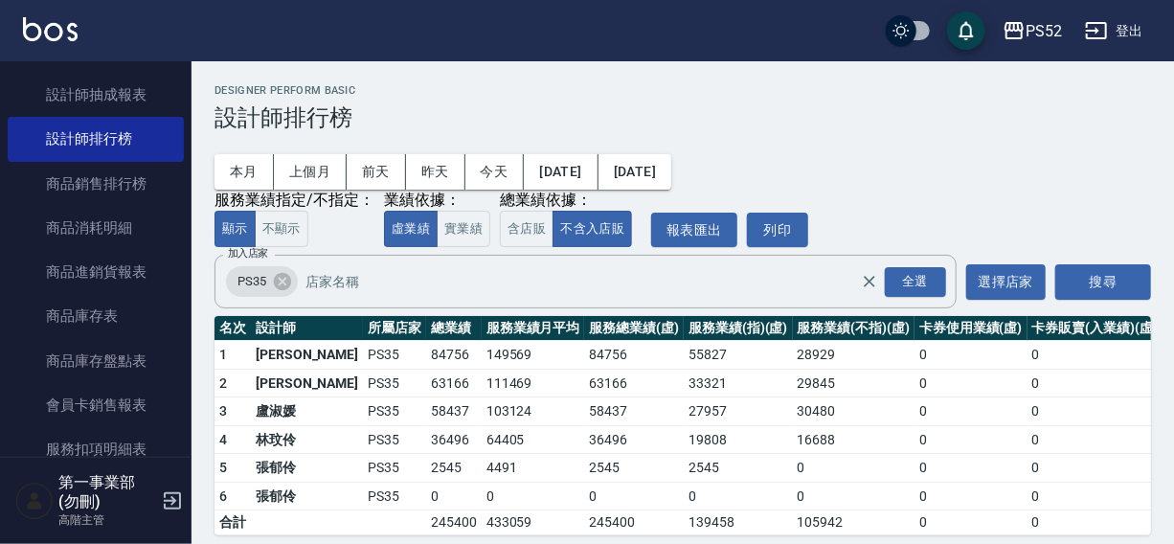
scroll to position [29, 0]
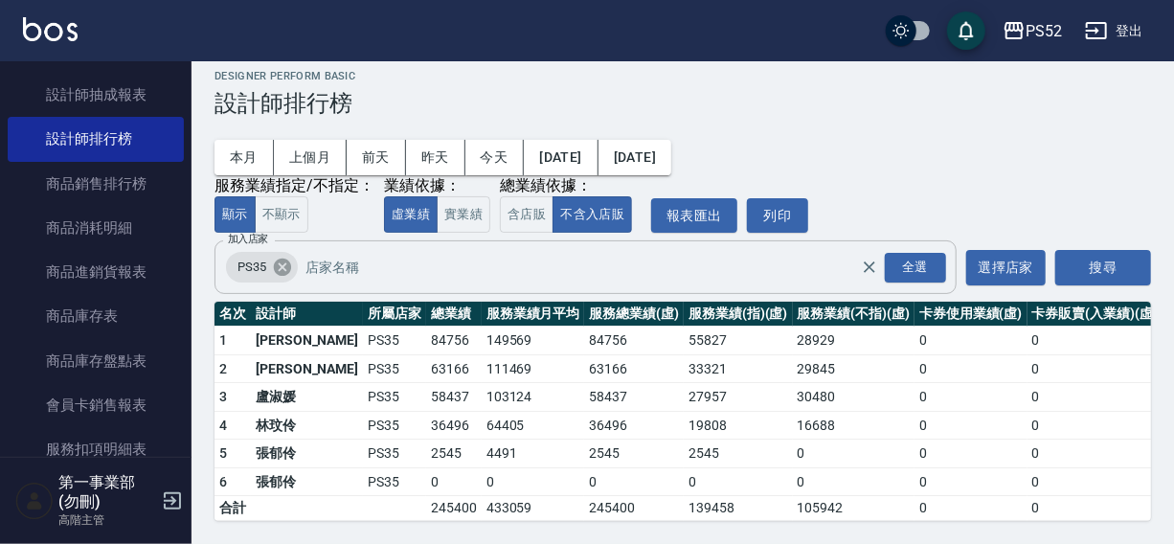
click at [284, 258] on icon at bounding box center [282, 266] width 17 height 17
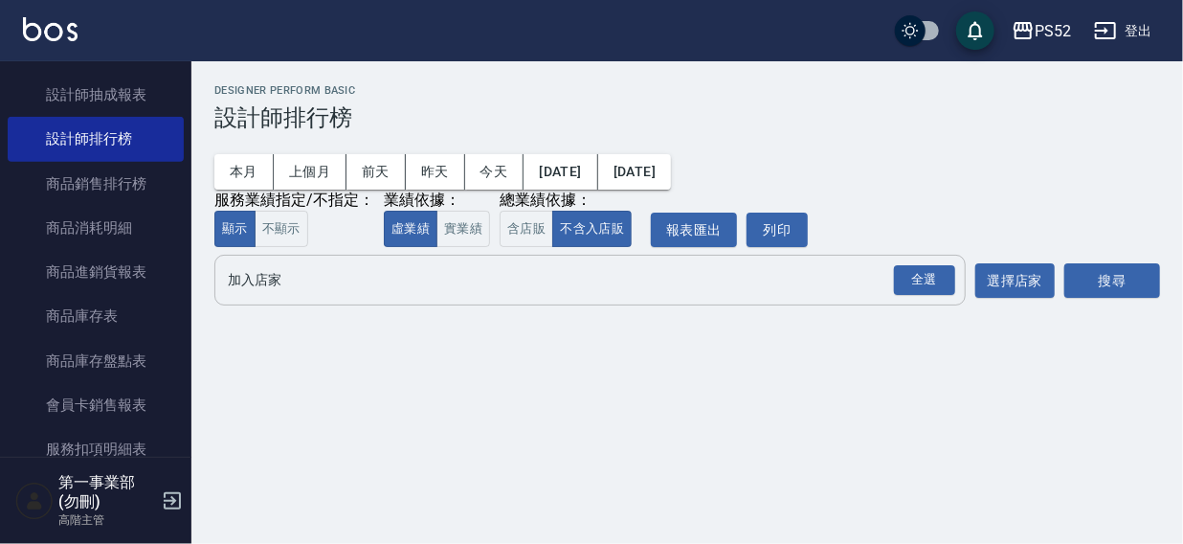
click at [256, 280] on input "加入店家" at bounding box center [576, 280] width 706 height 34
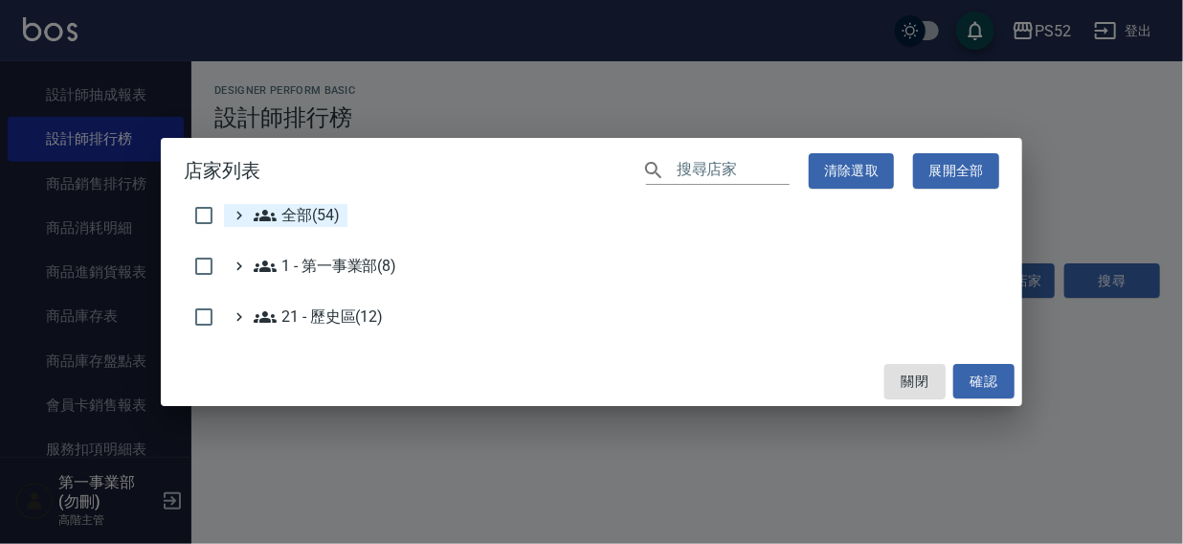
click at [303, 221] on span "全部(54)" at bounding box center [297, 215] width 86 height 23
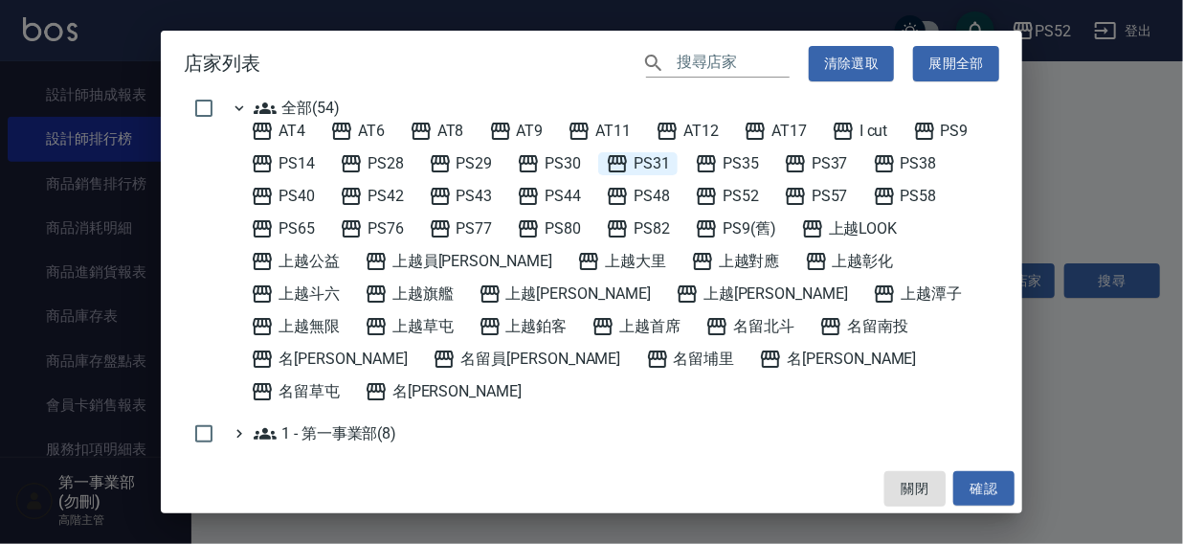
click at [641, 165] on span "PS31" at bounding box center [638, 163] width 64 height 23
click at [966, 496] on button "確認" at bounding box center [983, 488] width 61 height 35
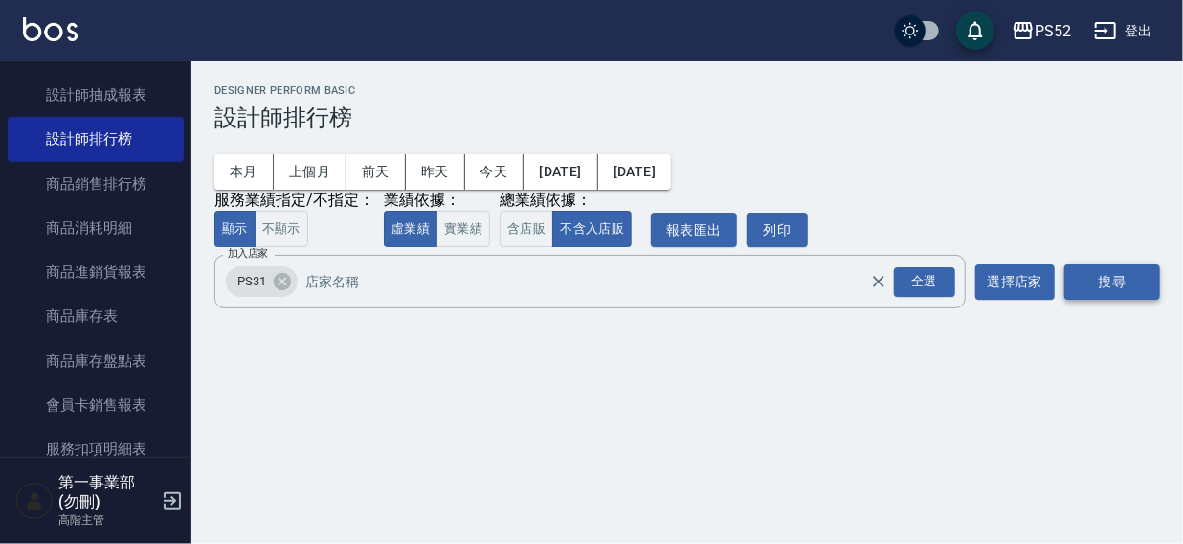
click at [1086, 286] on button "搜尋" at bounding box center [1113, 281] width 96 height 35
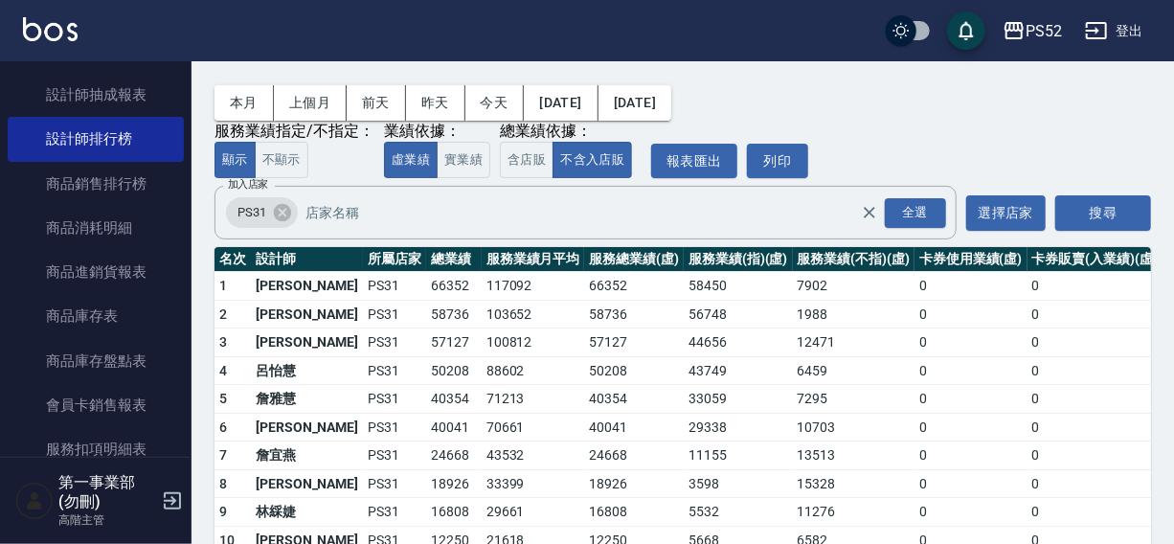
scroll to position [86, 0]
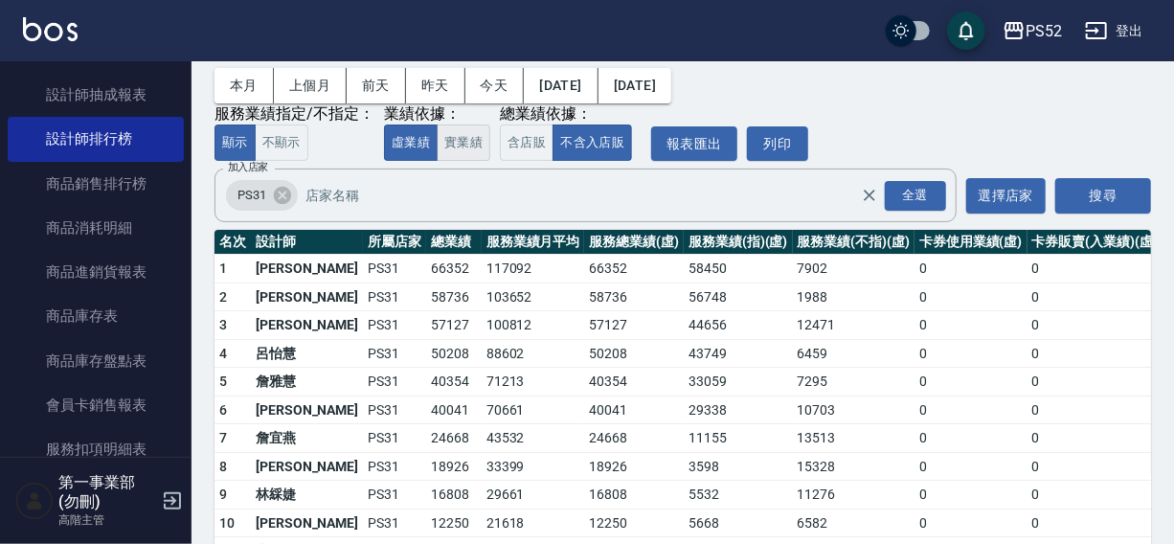
click at [469, 140] on button "實業績" at bounding box center [464, 142] width 54 height 37
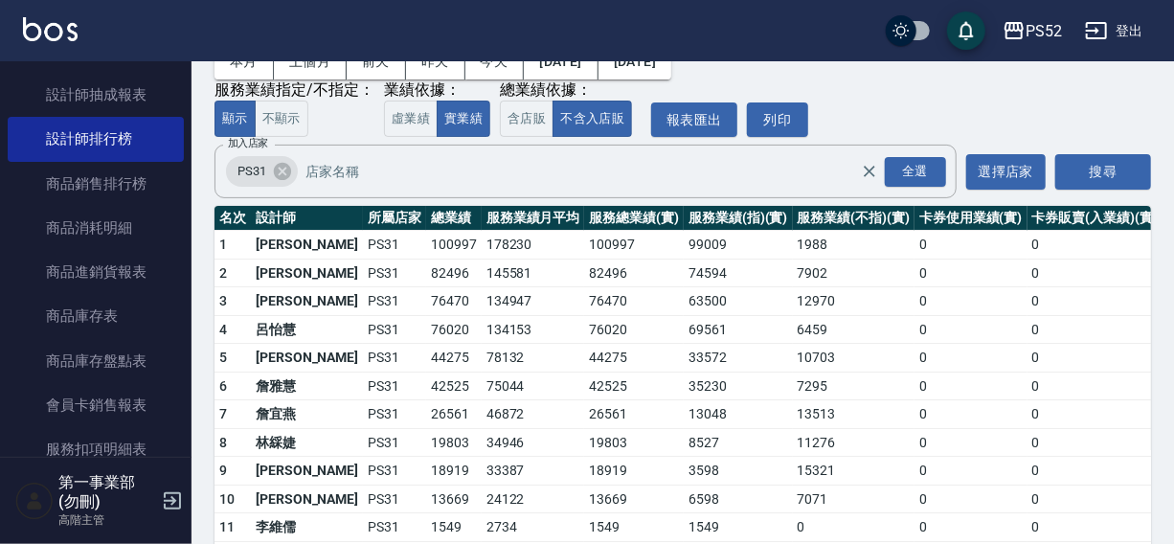
scroll to position [70, 0]
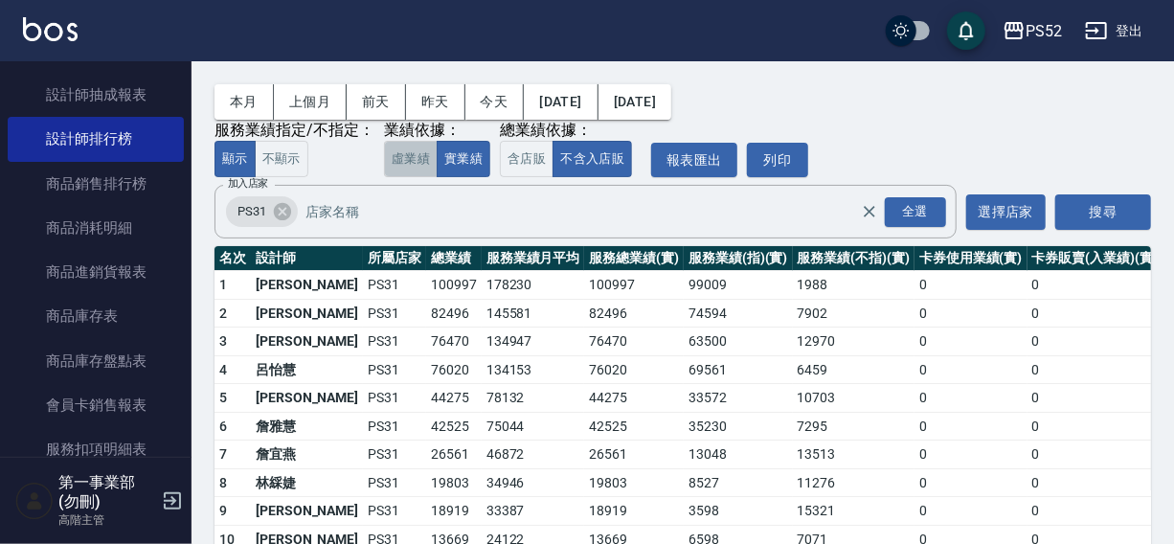
click at [392, 156] on button "虛業績" at bounding box center [411, 159] width 54 height 37
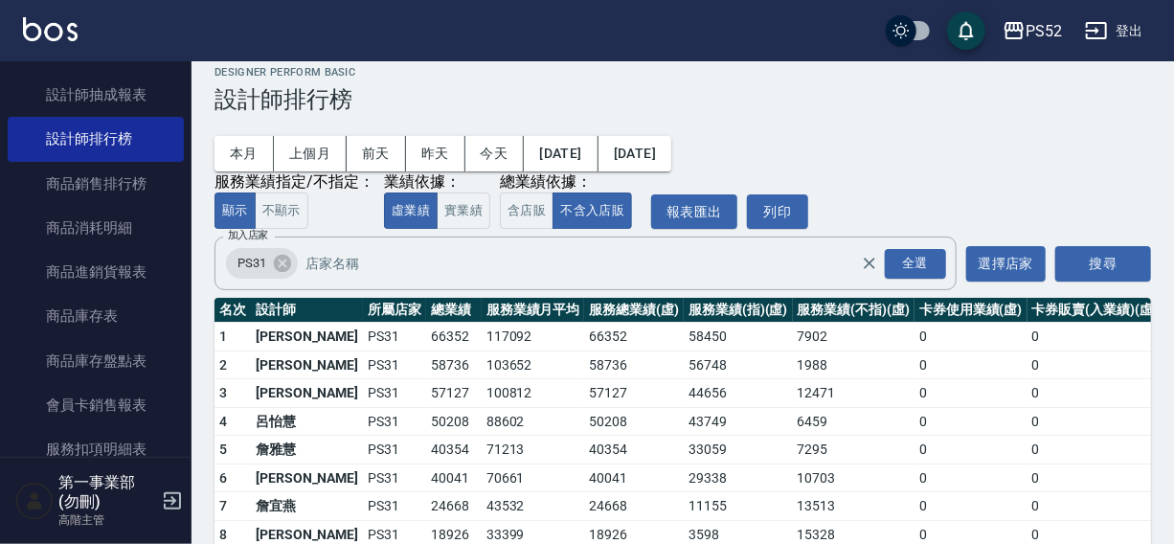
scroll to position [0, 0]
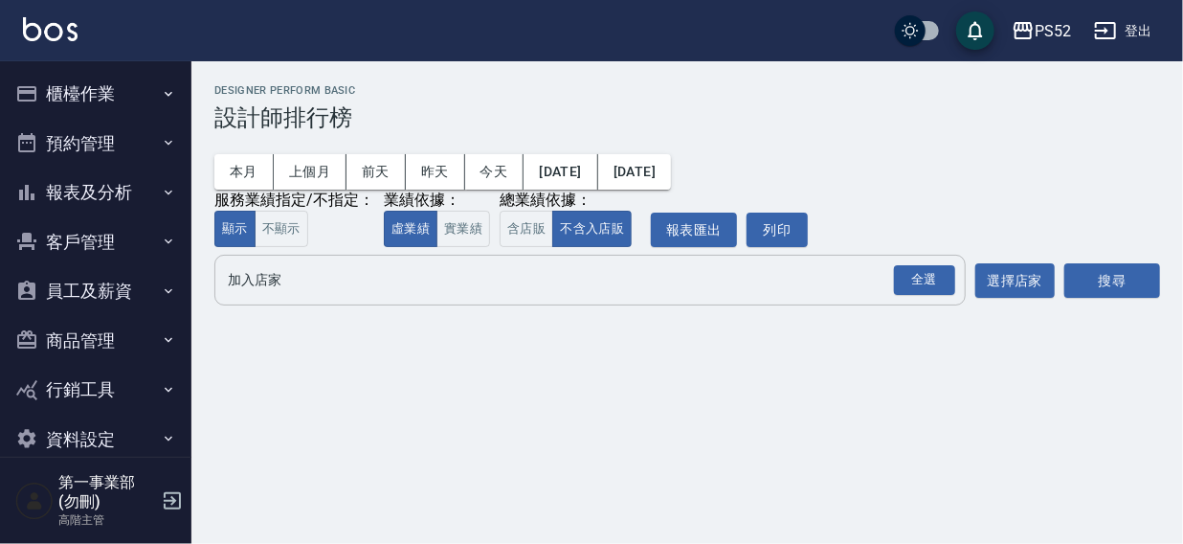
click at [243, 285] on input "加入店家" at bounding box center [576, 280] width 706 height 34
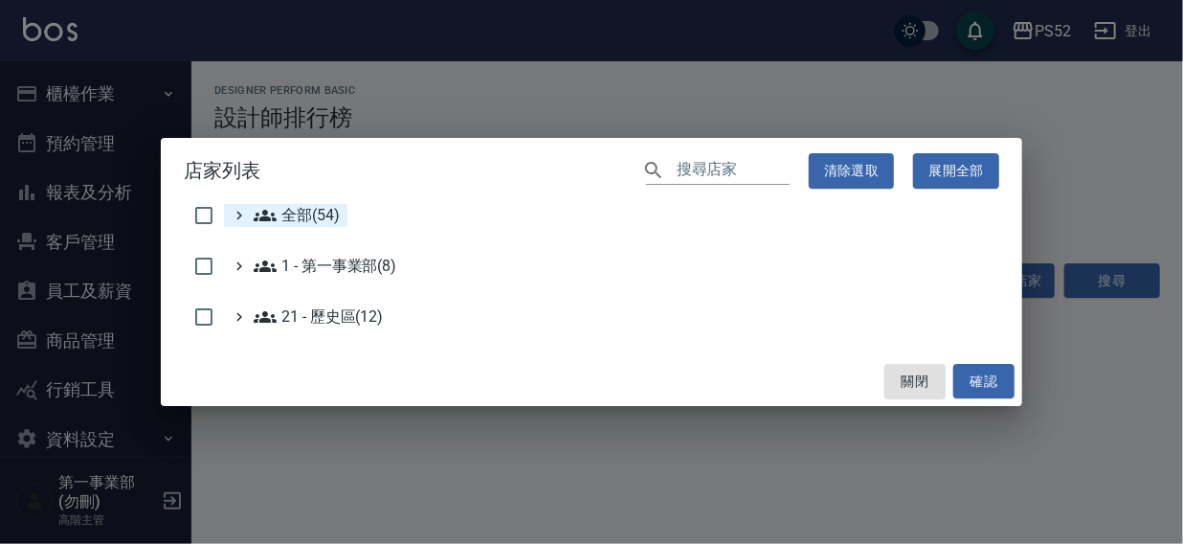
click at [303, 213] on span "全部(54)" at bounding box center [297, 215] width 86 height 23
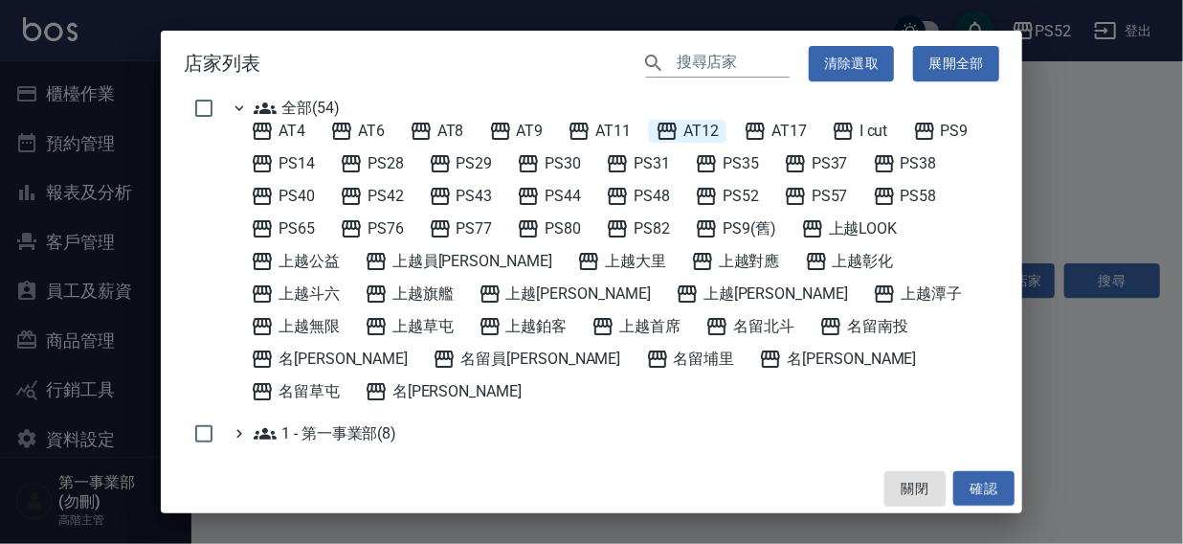
click at [710, 131] on span "AT12" at bounding box center [687, 131] width 63 height 23
click at [980, 491] on button "確認" at bounding box center [983, 488] width 61 height 35
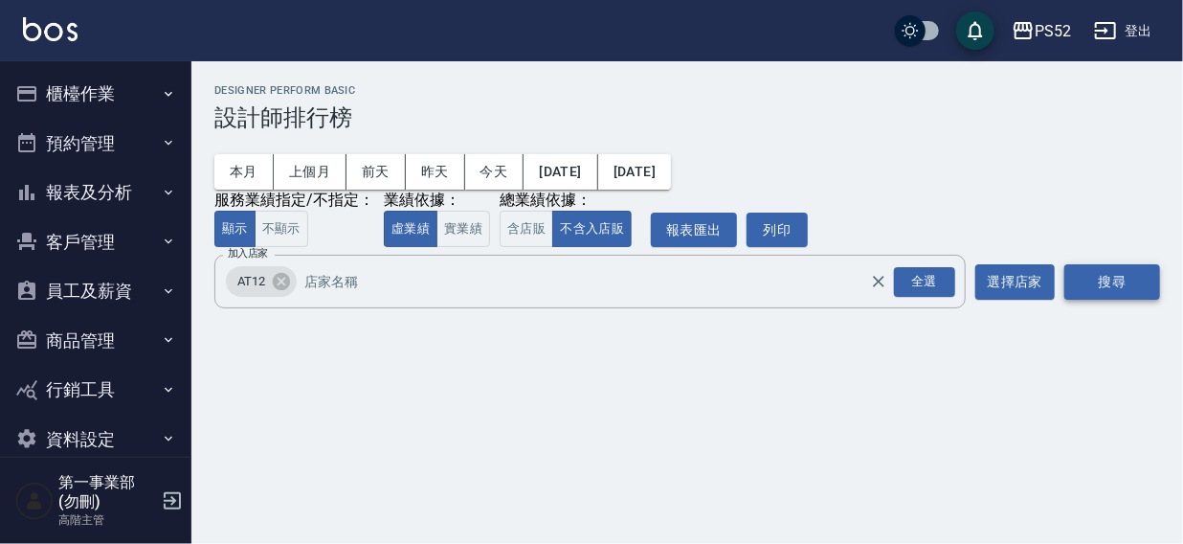
click at [1109, 284] on button "搜尋" at bounding box center [1113, 281] width 96 height 35
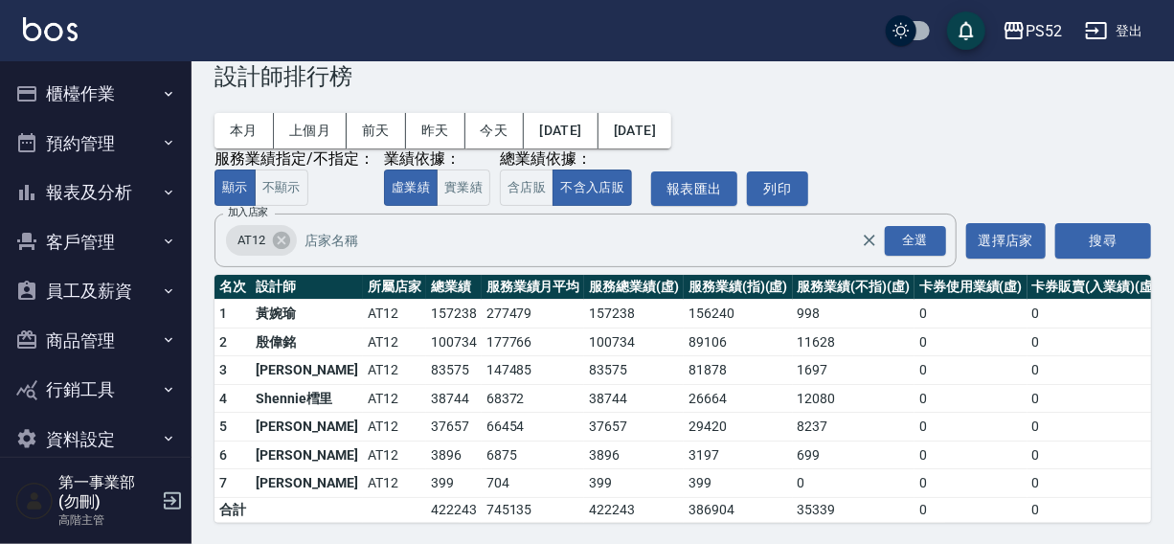
scroll to position [57, 0]
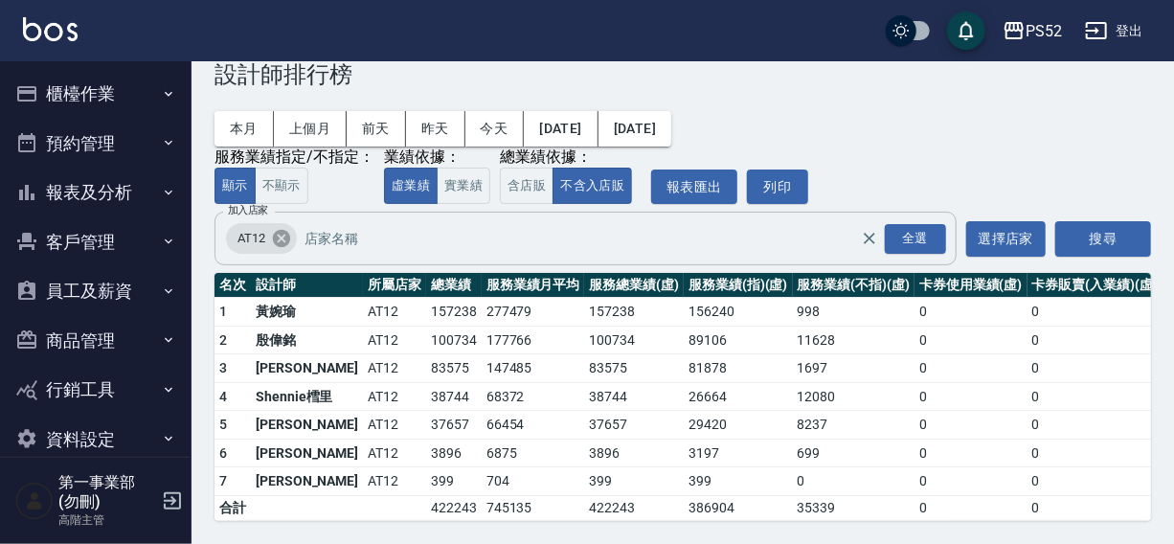
click at [280, 228] on icon at bounding box center [281, 238] width 21 height 21
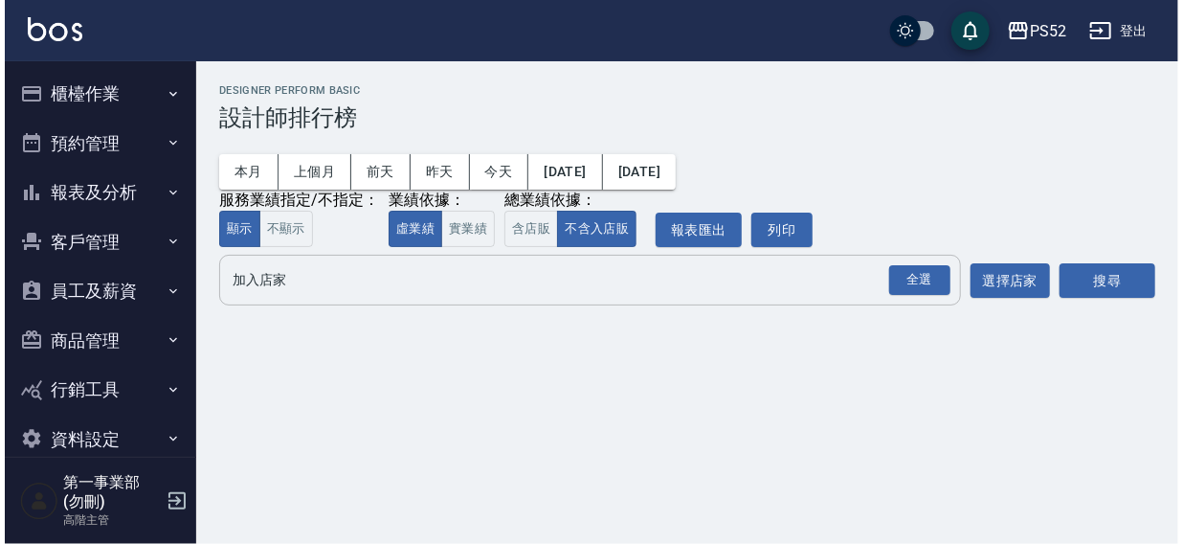
scroll to position [0, 0]
